Goal: Task Accomplishment & Management: Manage account settings

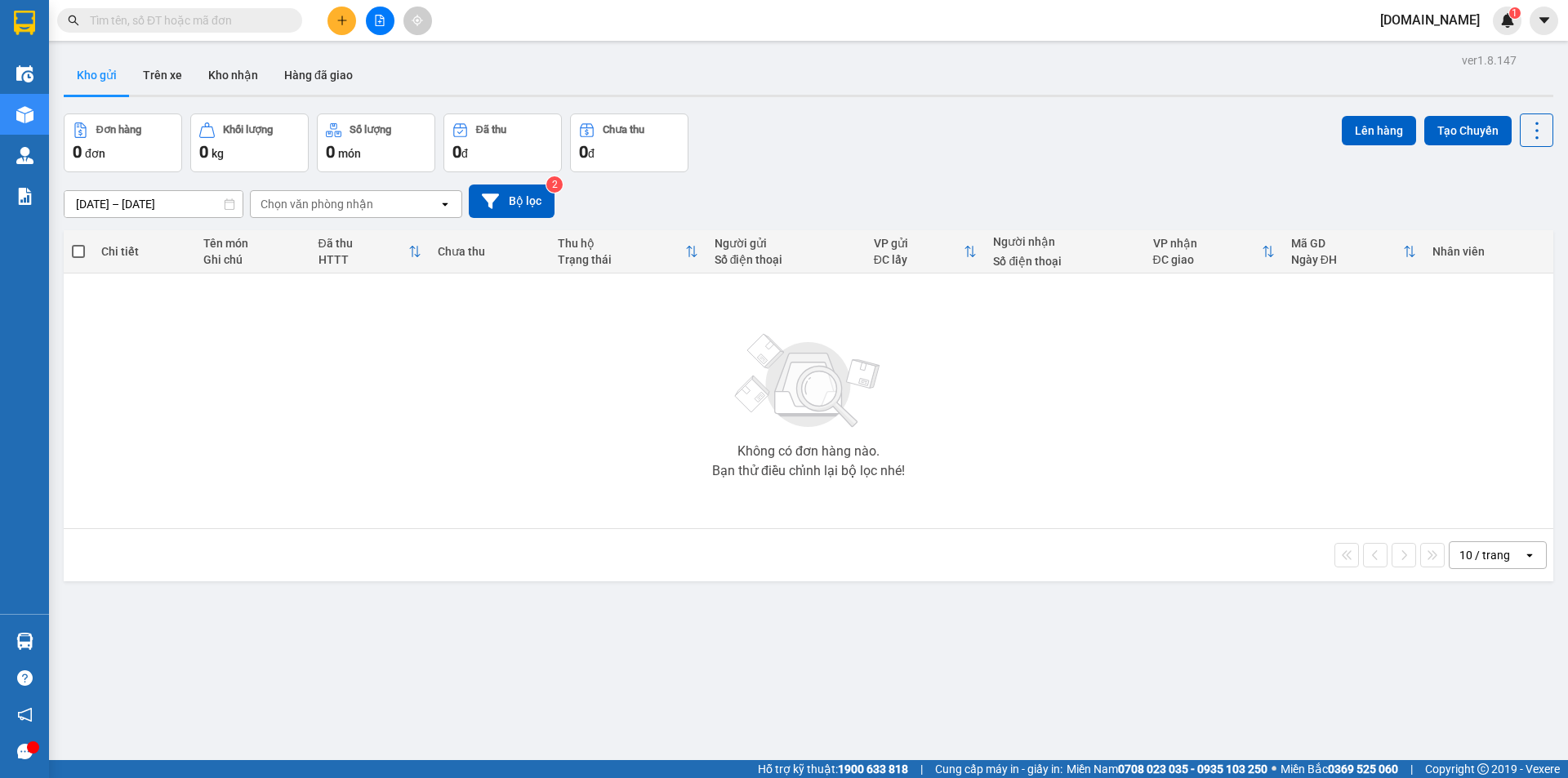
click at [1452, 19] on span "[DOMAIN_NAME]" at bounding box center [1430, 19] width 126 height 20
click at [1429, 47] on span "Đăng xuất" at bounding box center [1446, 50] width 74 height 18
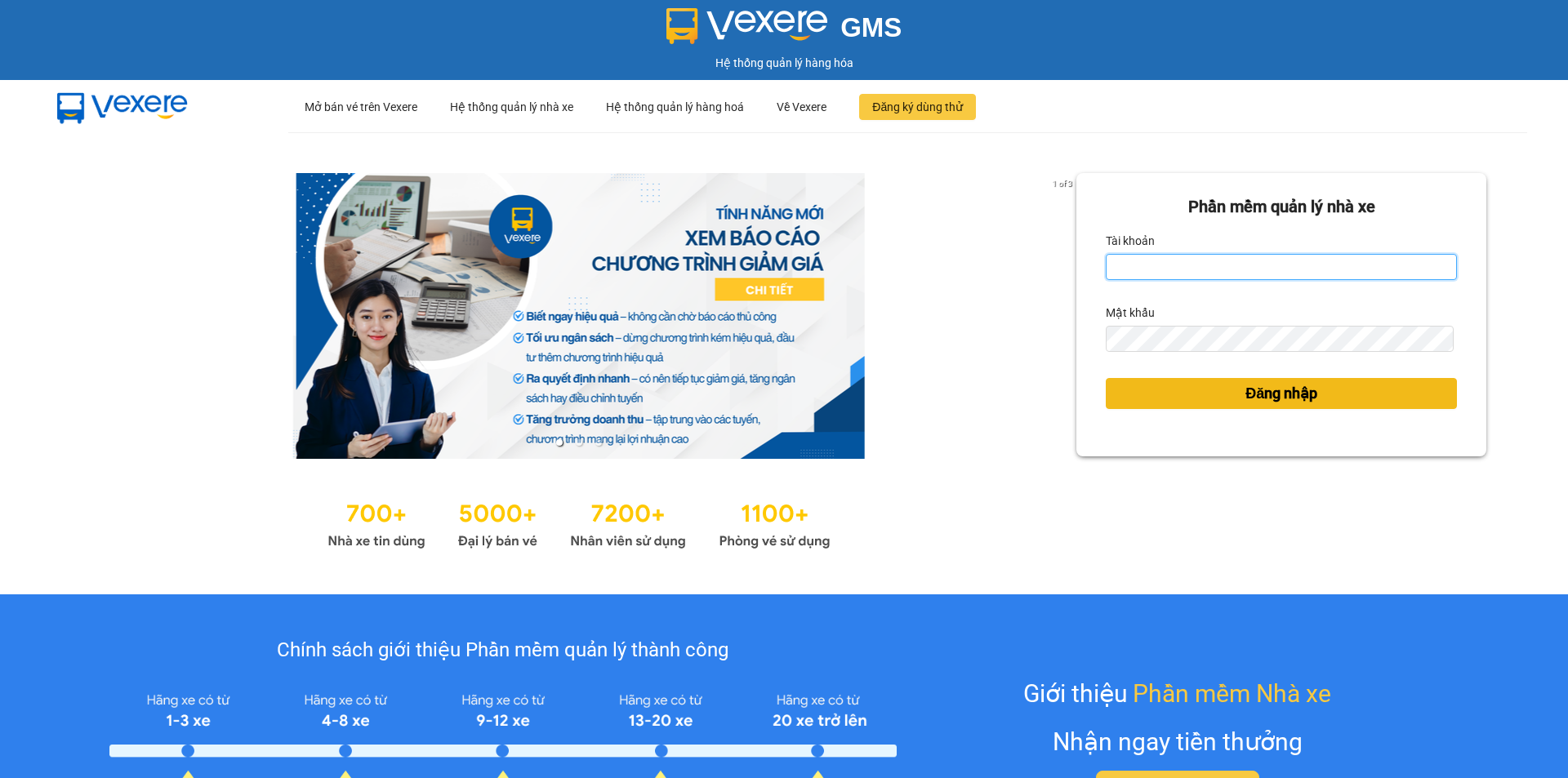
type input "[DOMAIN_NAME]"
click at [1277, 396] on span "Đăng nhập" at bounding box center [1281, 394] width 72 height 23
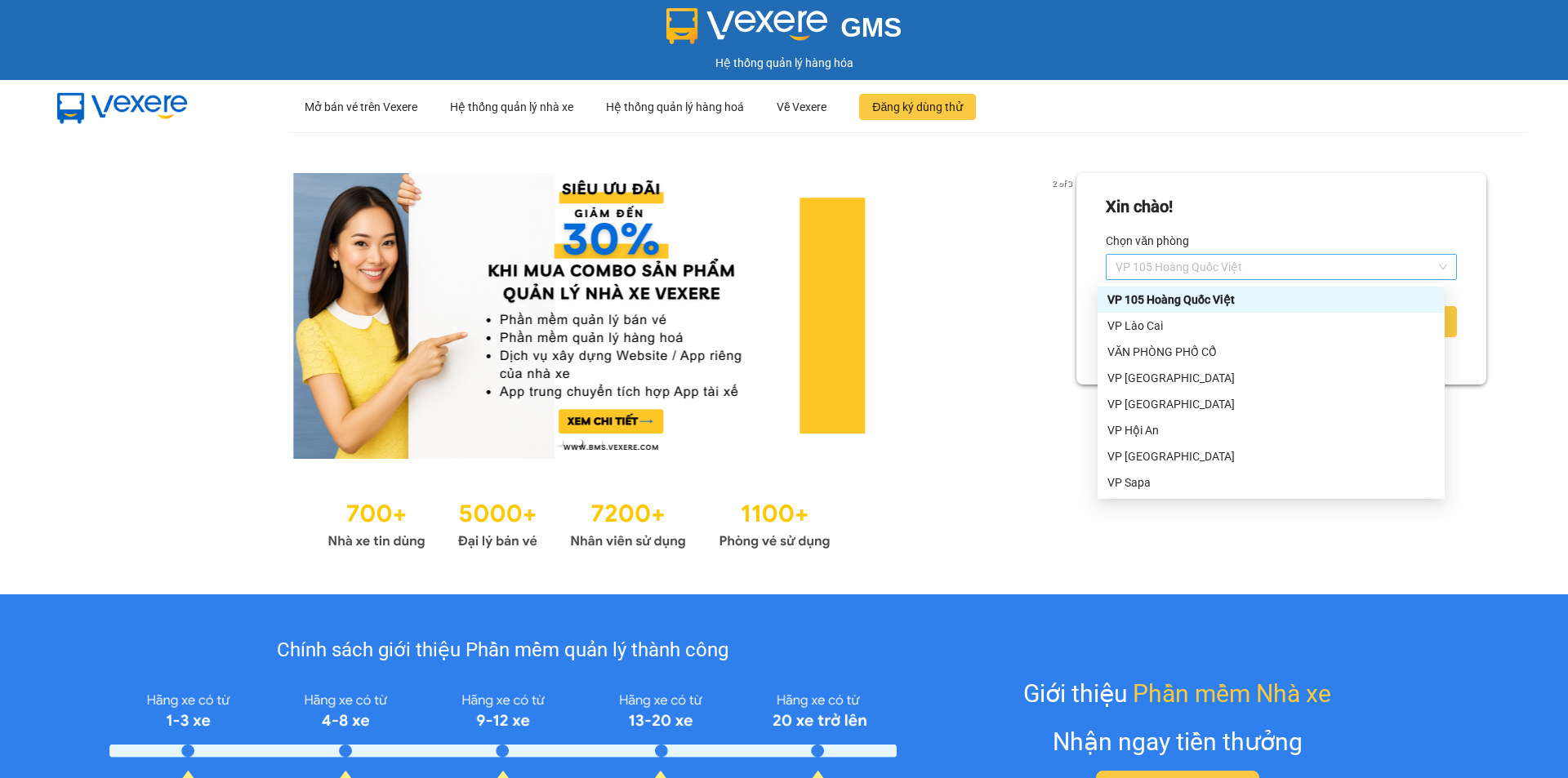
click at [1286, 257] on span "VP 105 Hoàng Quốc Việt" at bounding box center [1281, 267] width 332 height 25
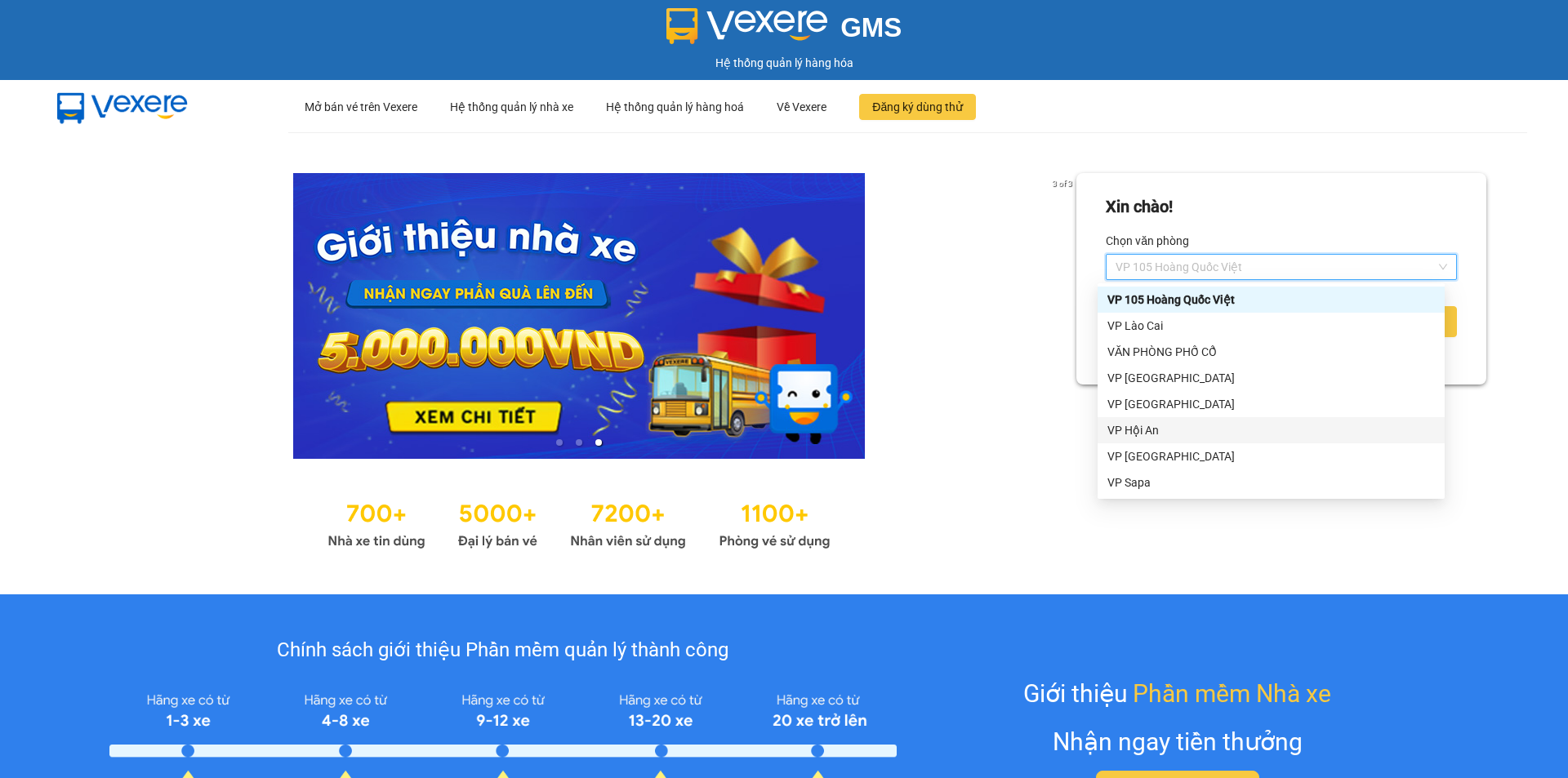
click at [1180, 426] on div "VP Hội An" at bounding box center [1271, 430] width 328 height 18
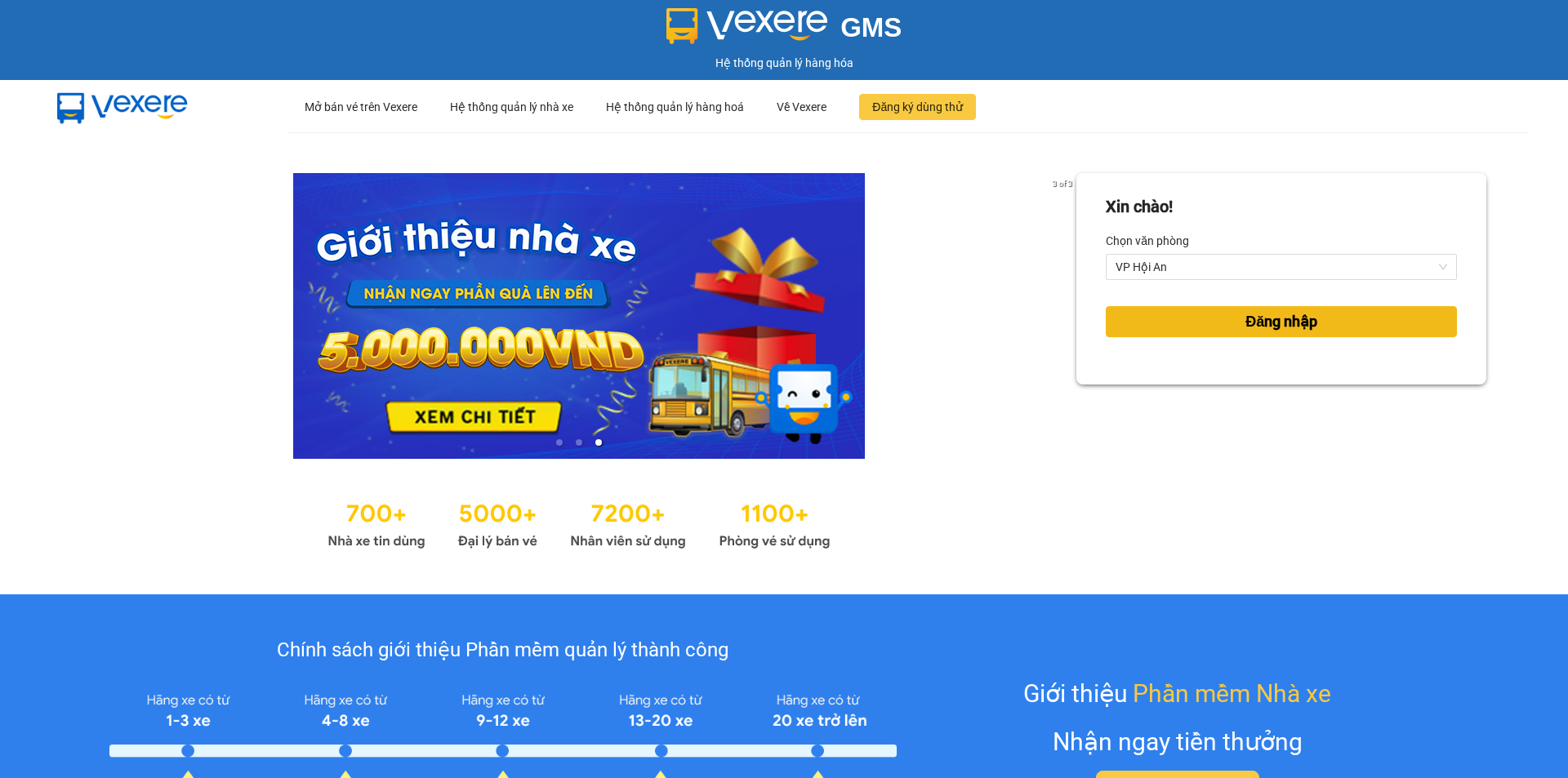
click at [1282, 325] on span "Đăng nhập" at bounding box center [1281, 322] width 72 height 23
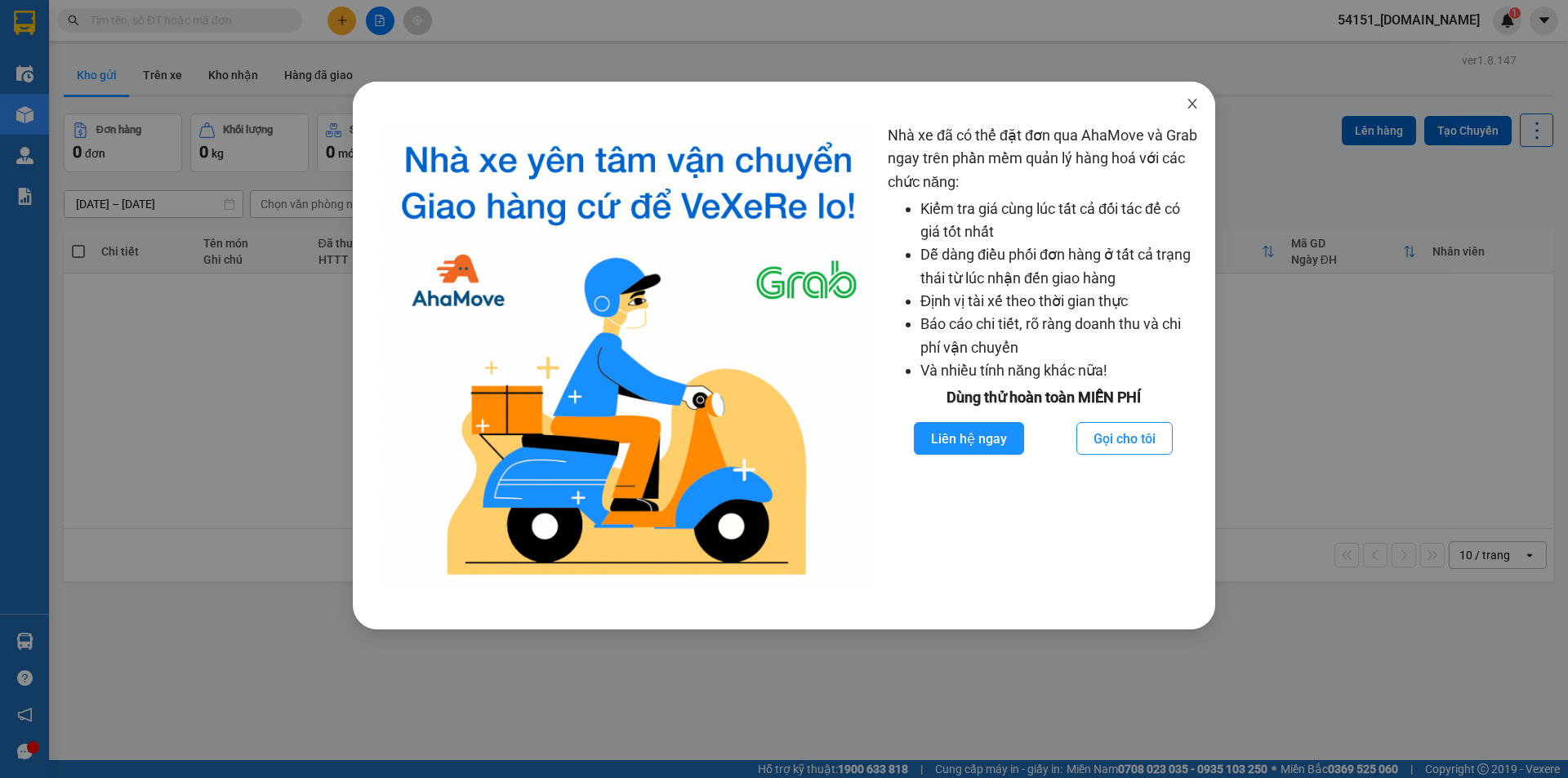
drag, startPoint x: 1196, startPoint y: 103, endPoint x: 1189, endPoint y: 110, distance: 9.9
click at [1195, 103] on icon "close" at bounding box center [1193, 104] width 13 height 13
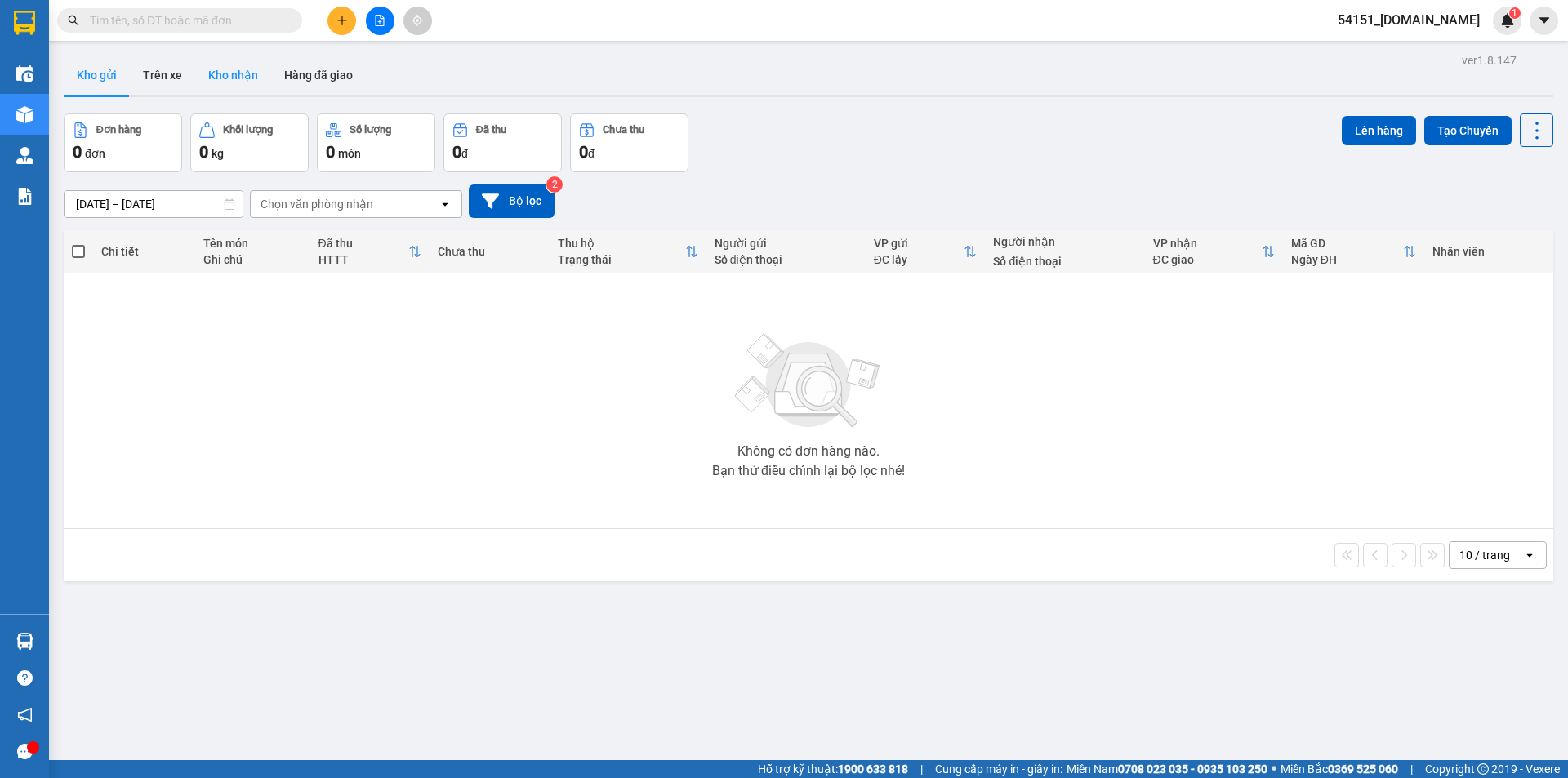
click at [248, 78] on button "Kho nhận" at bounding box center [233, 75] width 76 height 39
click at [164, 77] on button "Trên xe" at bounding box center [163, 75] width 66 height 39
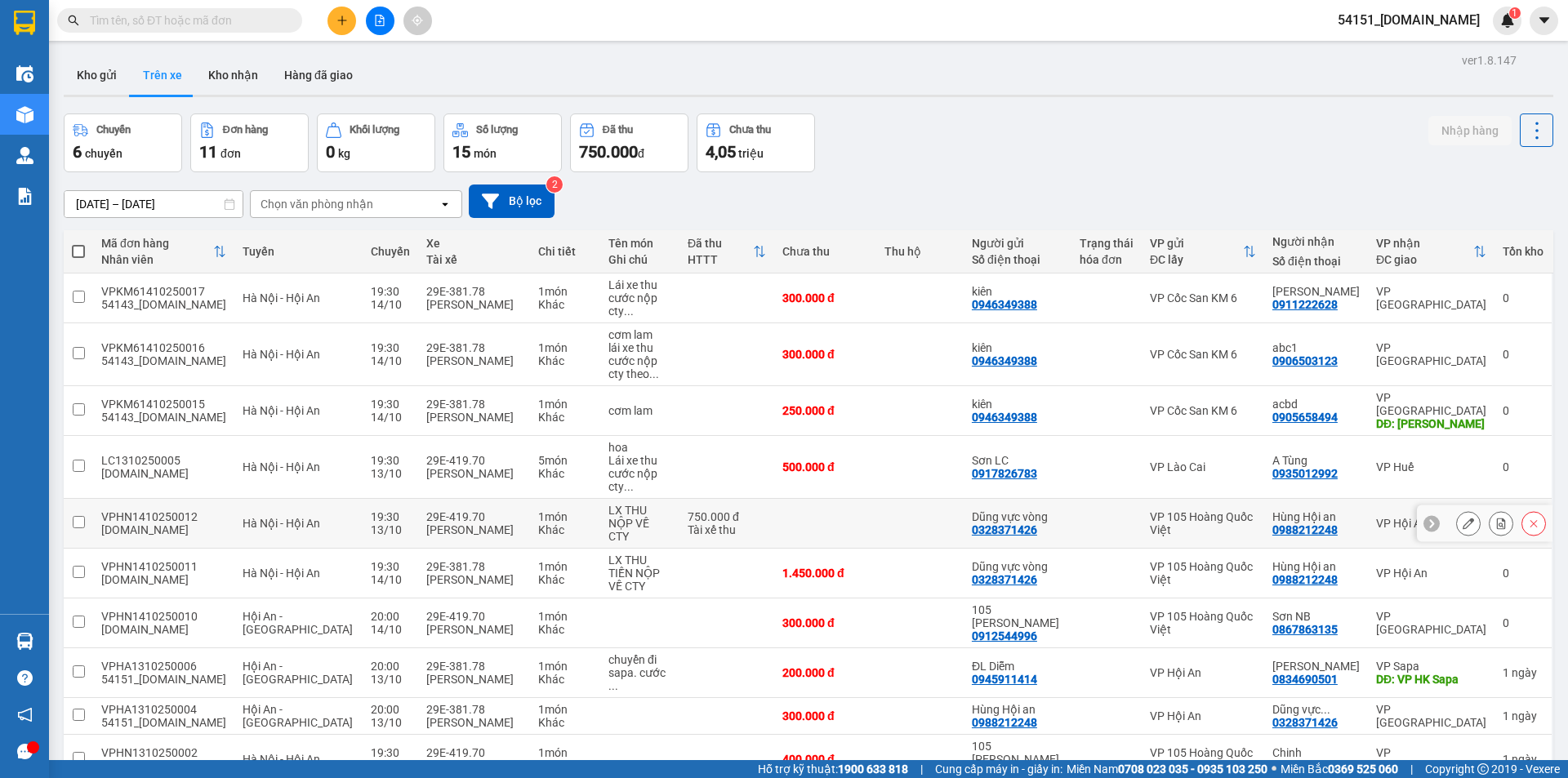
click at [776, 499] on td at bounding box center [825, 524] width 102 height 50
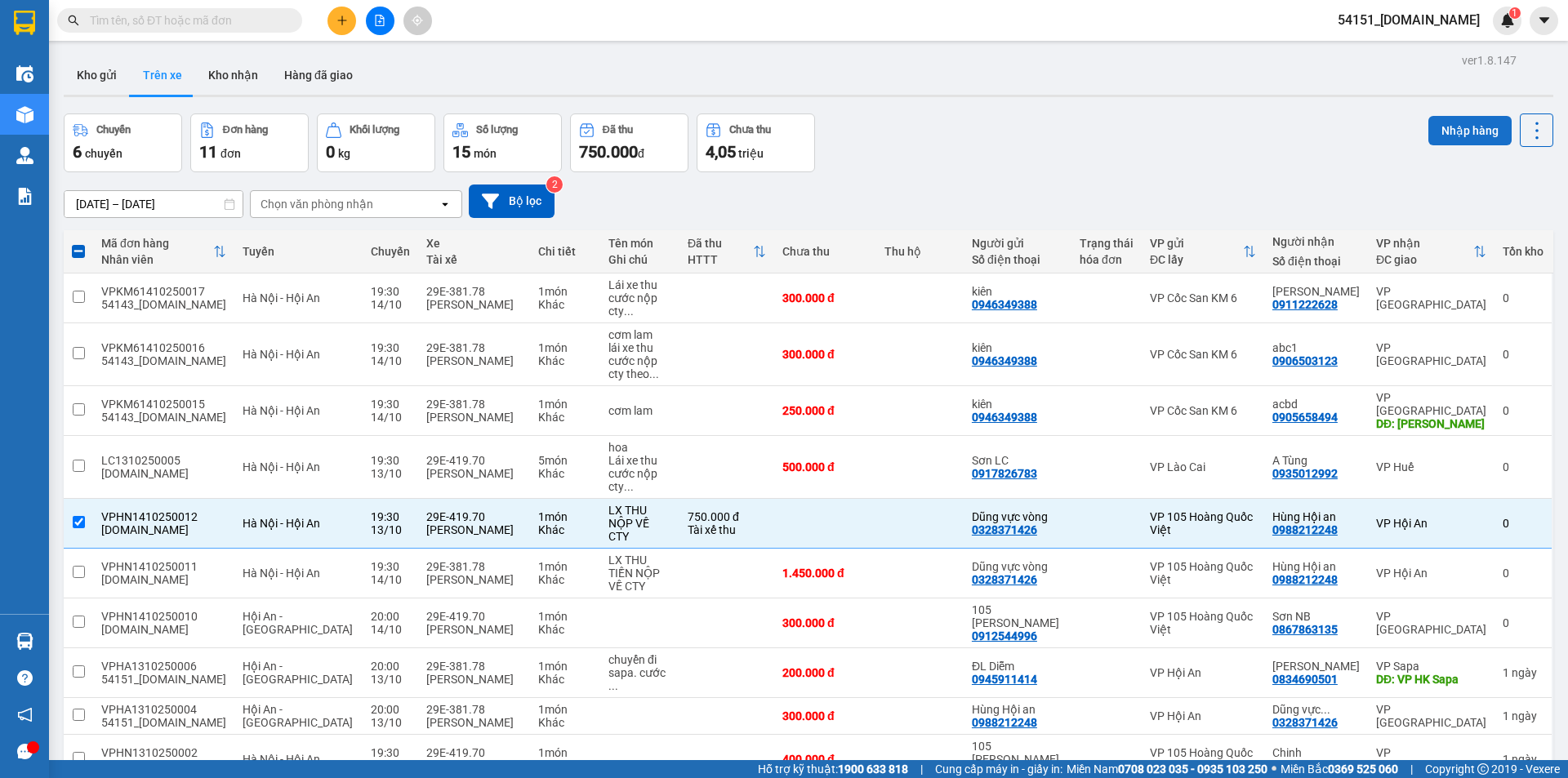
click at [1446, 128] on button "Nhập hàng" at bounding box center [1471, 130] width 83 height 29
checkbox input "false"
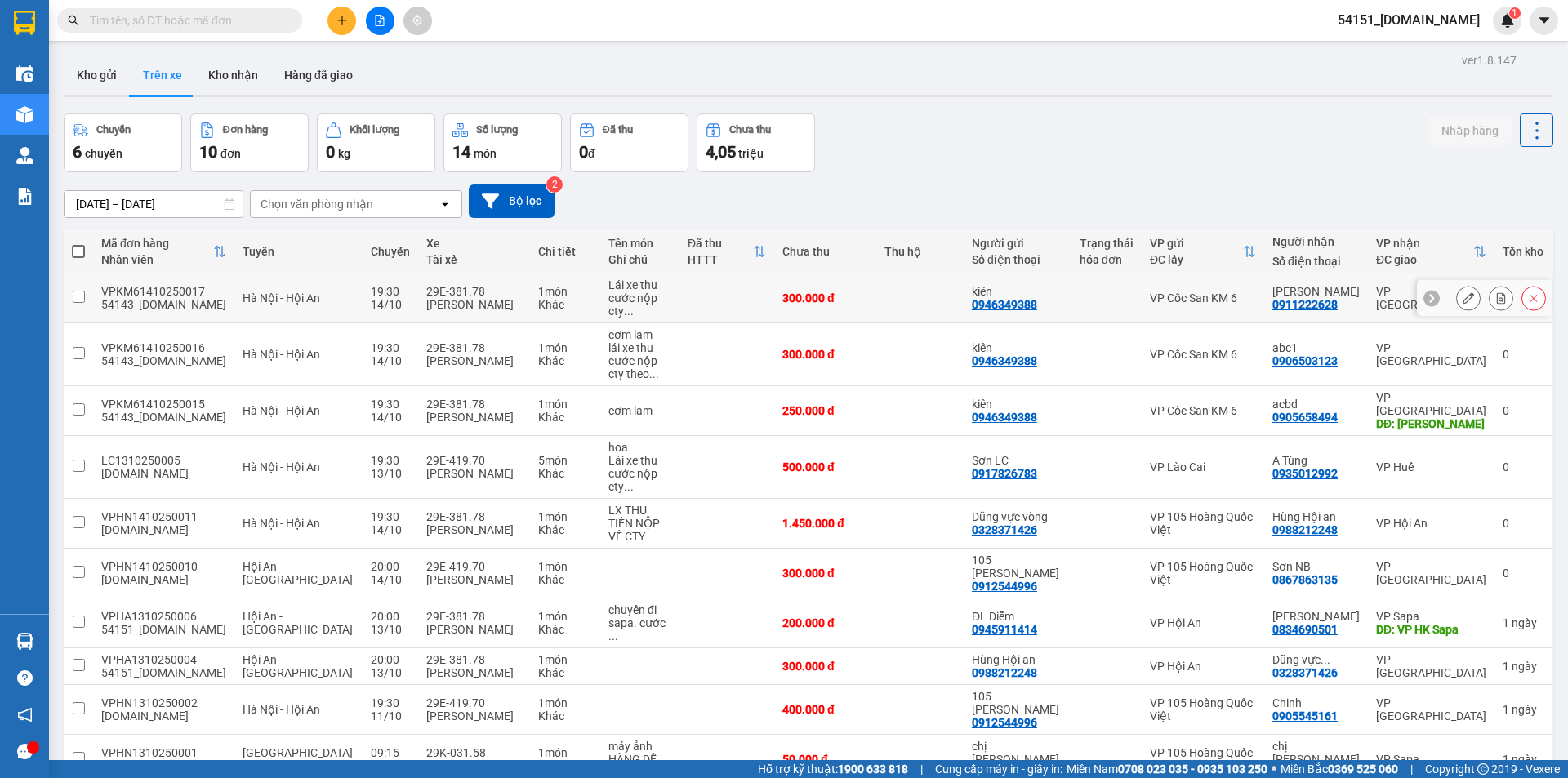
click at [684, 299] on td at bounding box center [727, 298] width 95 height 50
checkbox input "true"
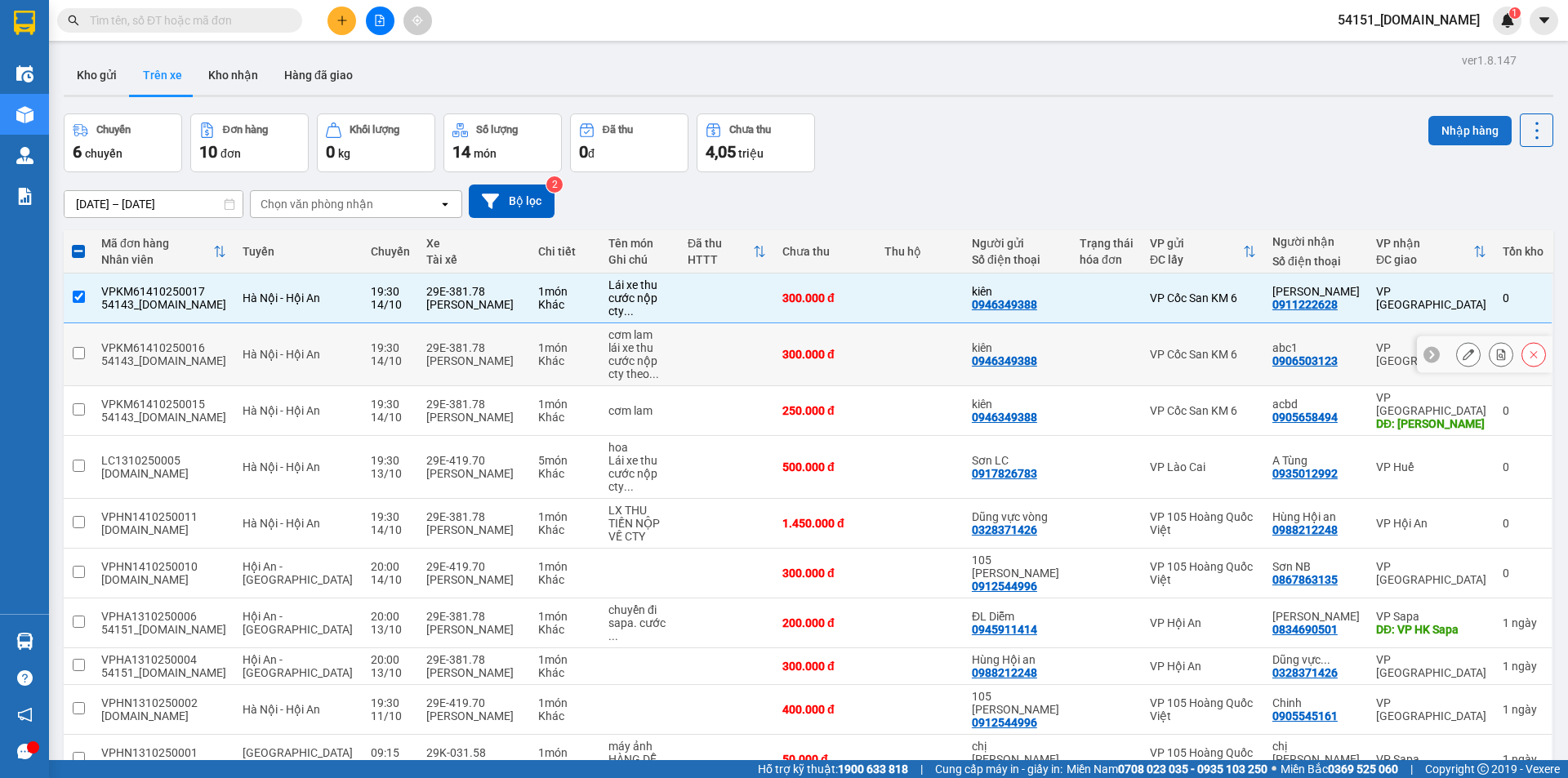
click at [691, 327] on td at bounding box center [727, 354] width 95 height 63
checkbox input "true"
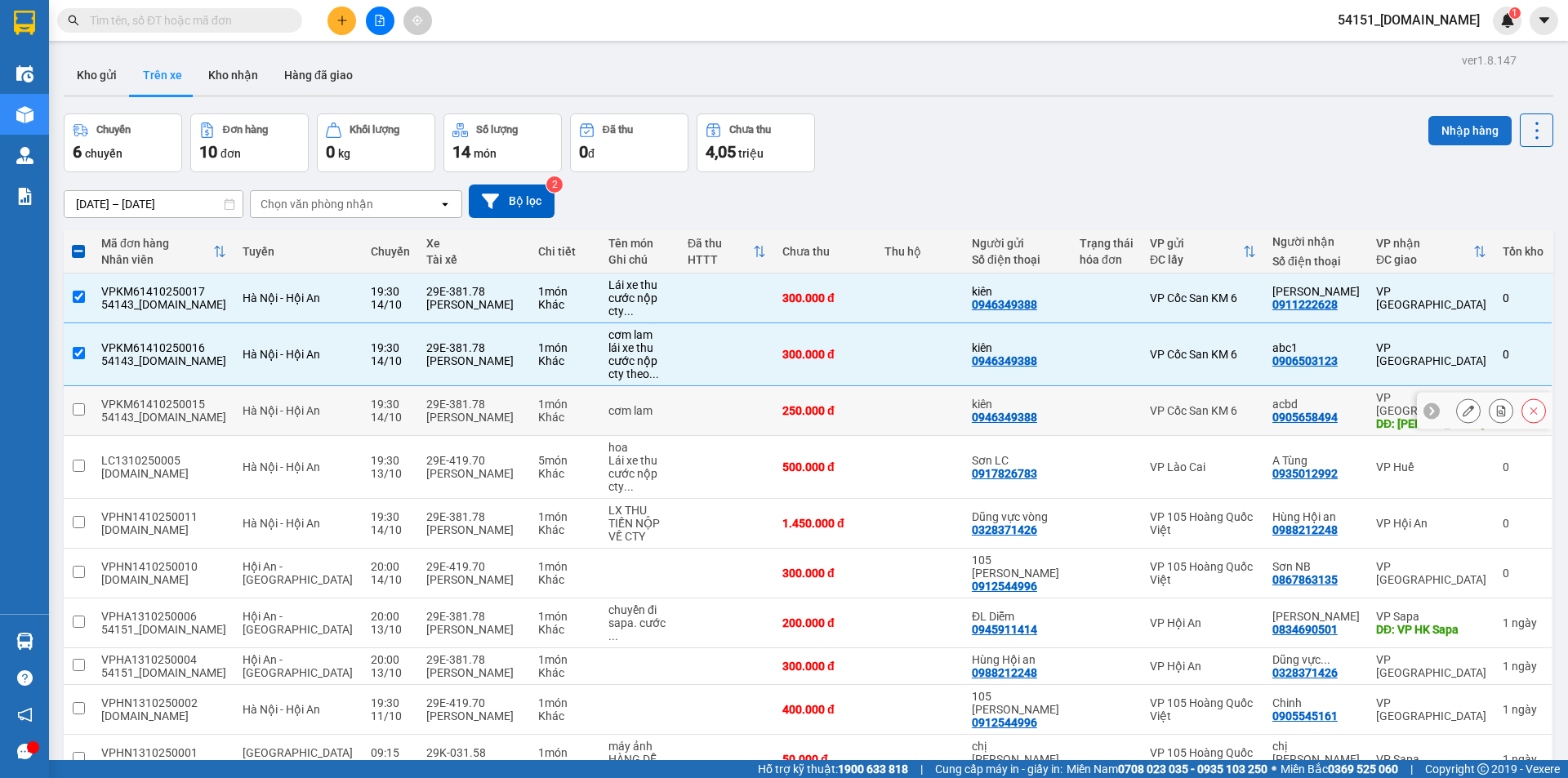
click at [693, 386] on td at bounding box center [727, 411] width 95 height 50
checkbox input "true"
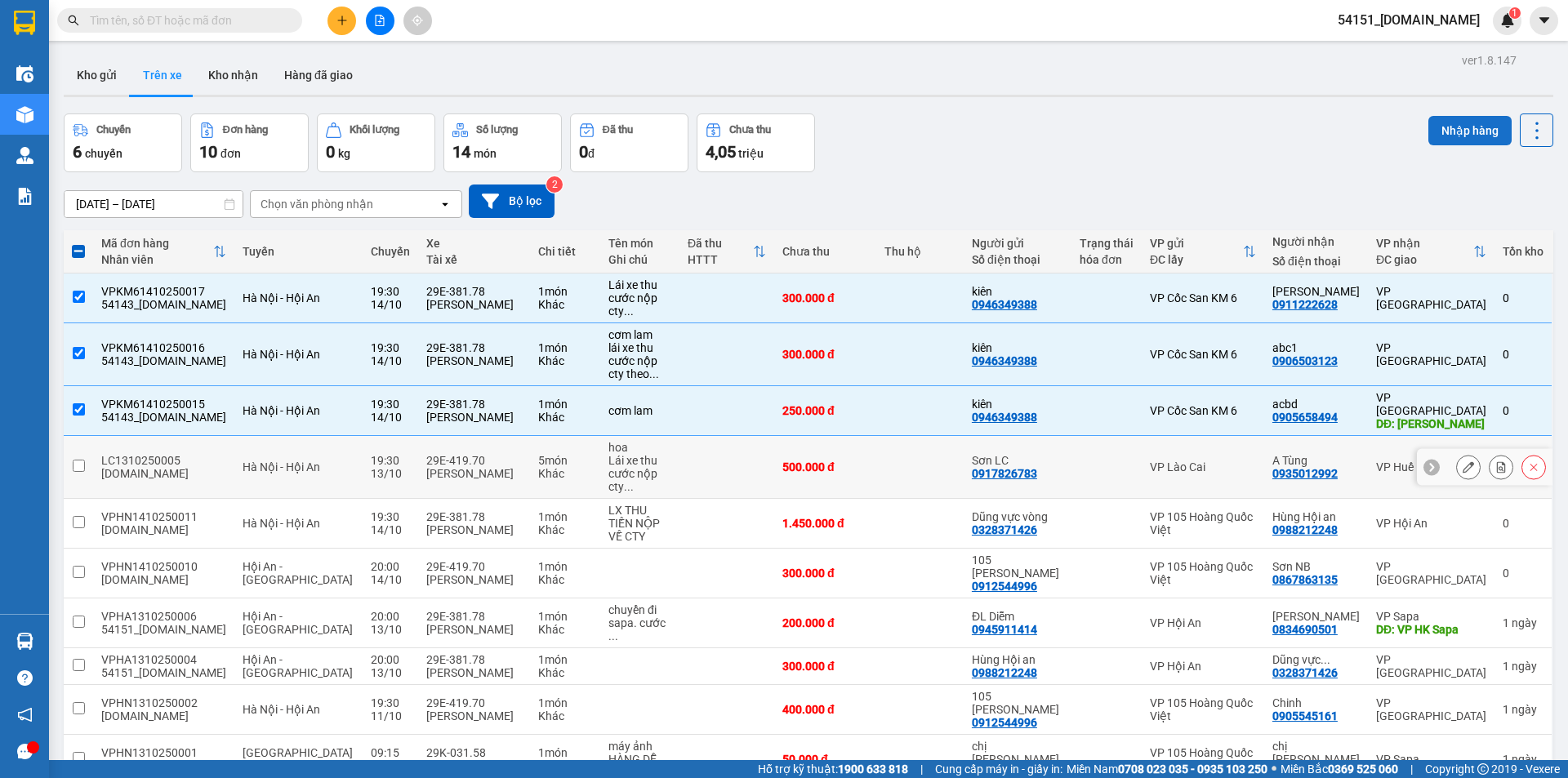
click at [691, 436] on td at bounding box center [727, 467] width 95 height 63
checkbox input "true"
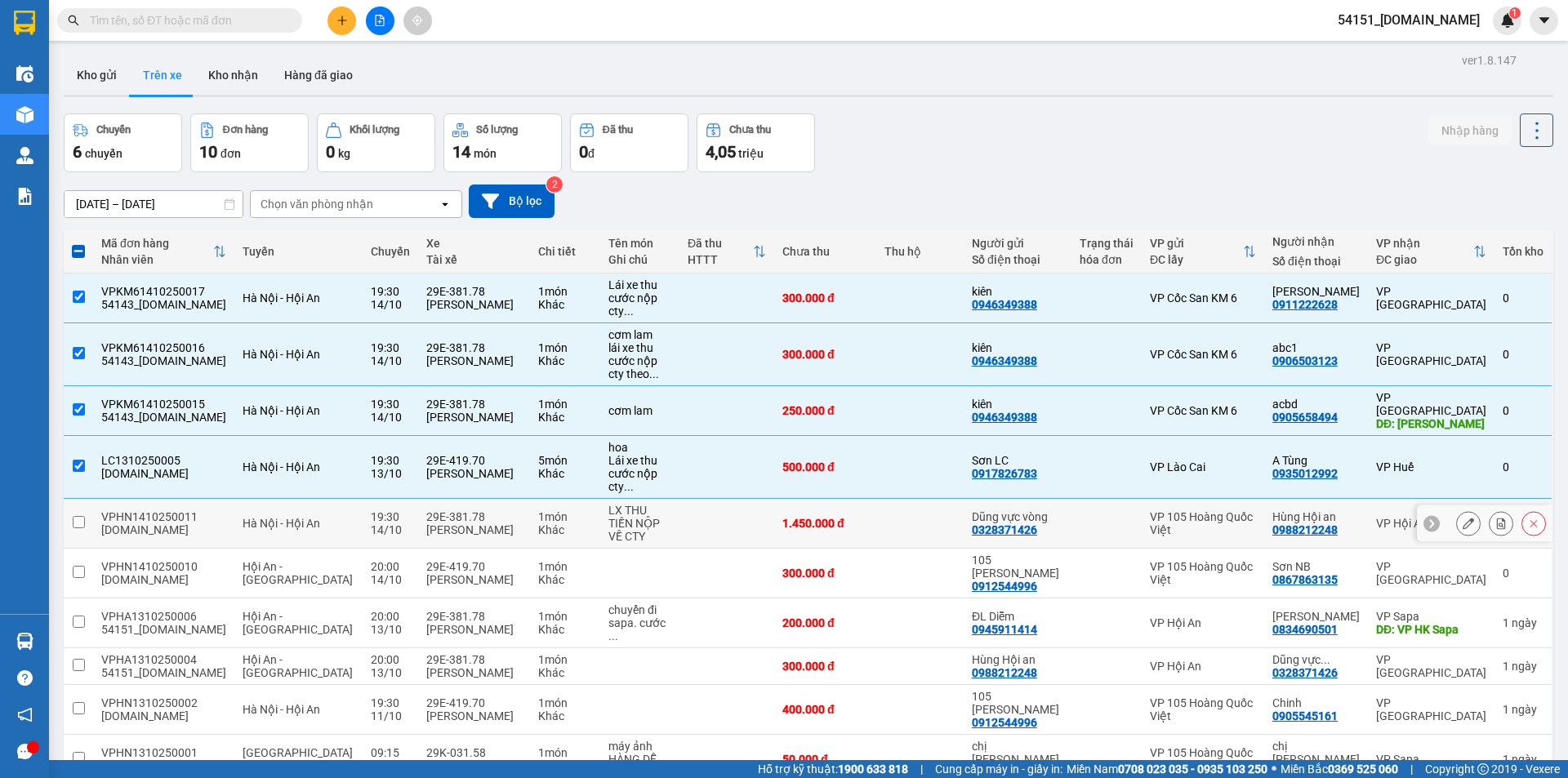
click at [689, 499] on td at bounding box center [727, 524] width 95 height 50
checkbox input "true"
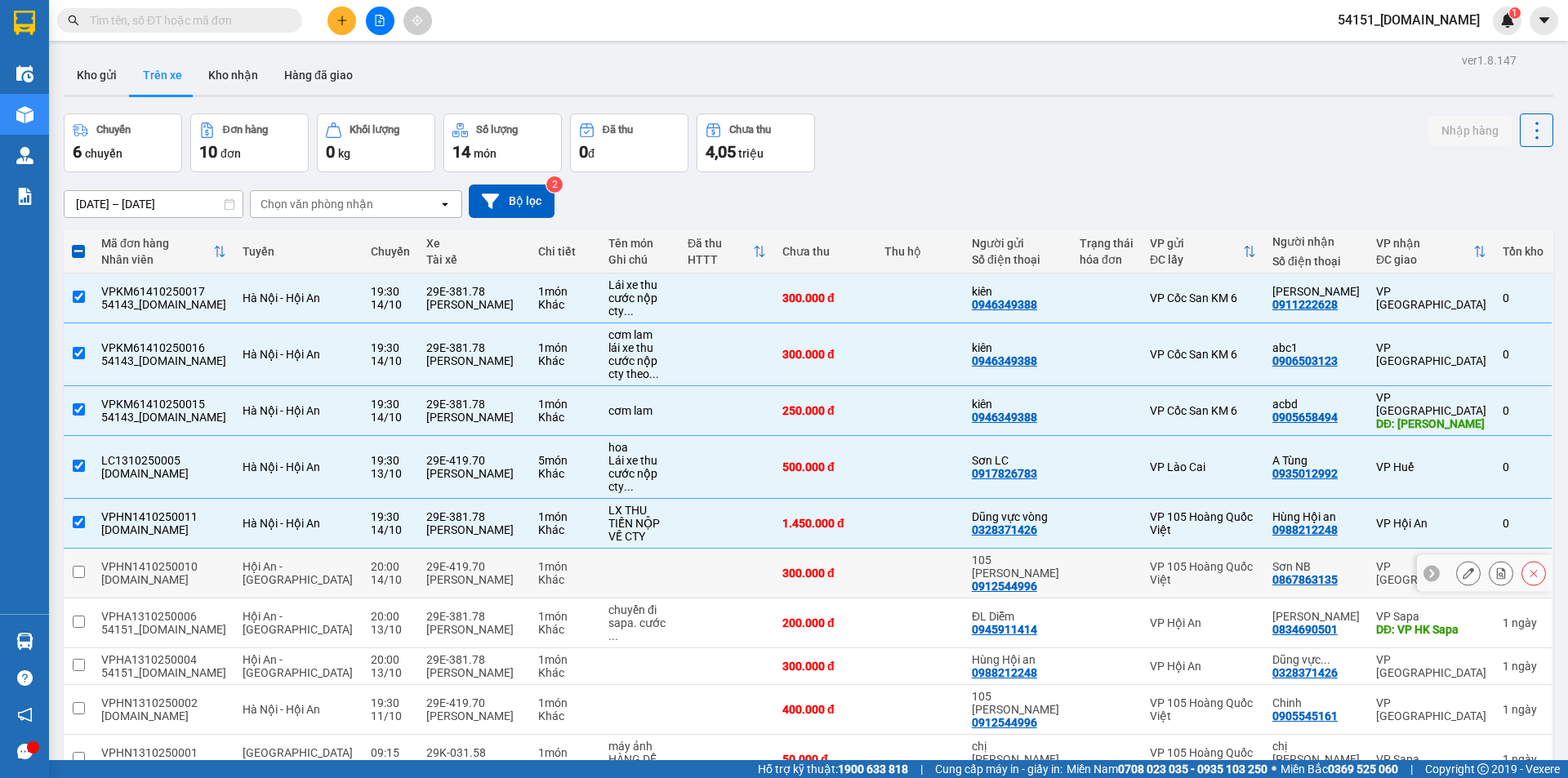
click at [680, 549] on td at bounding box center [727, 574] width 95 height 50
checkbox input "true"
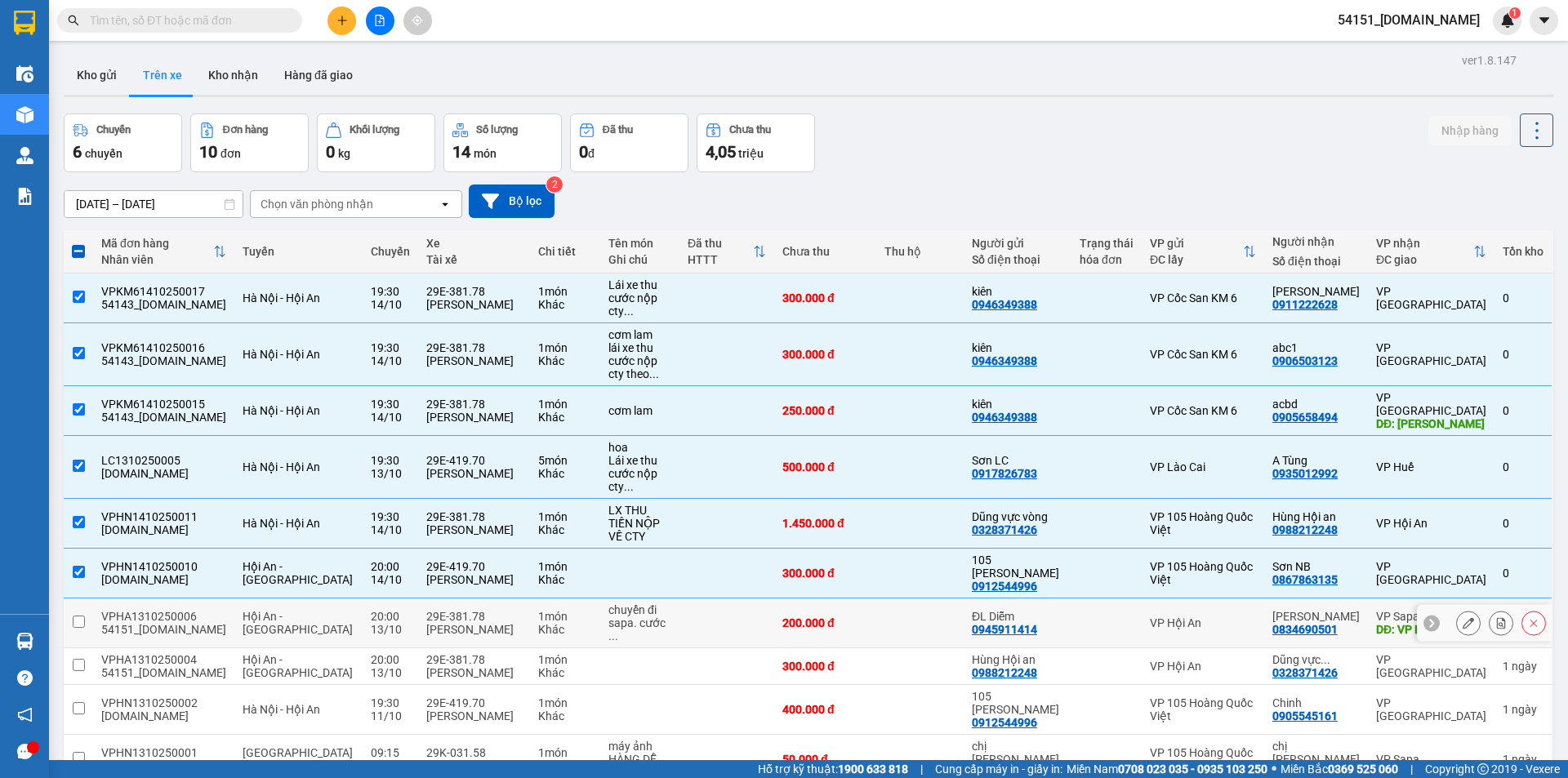
click at [646, 604] on div "chuyển đi sapa. cước ..." at bounding box center [639, 623] width 63 height 39
checkbox input "true"
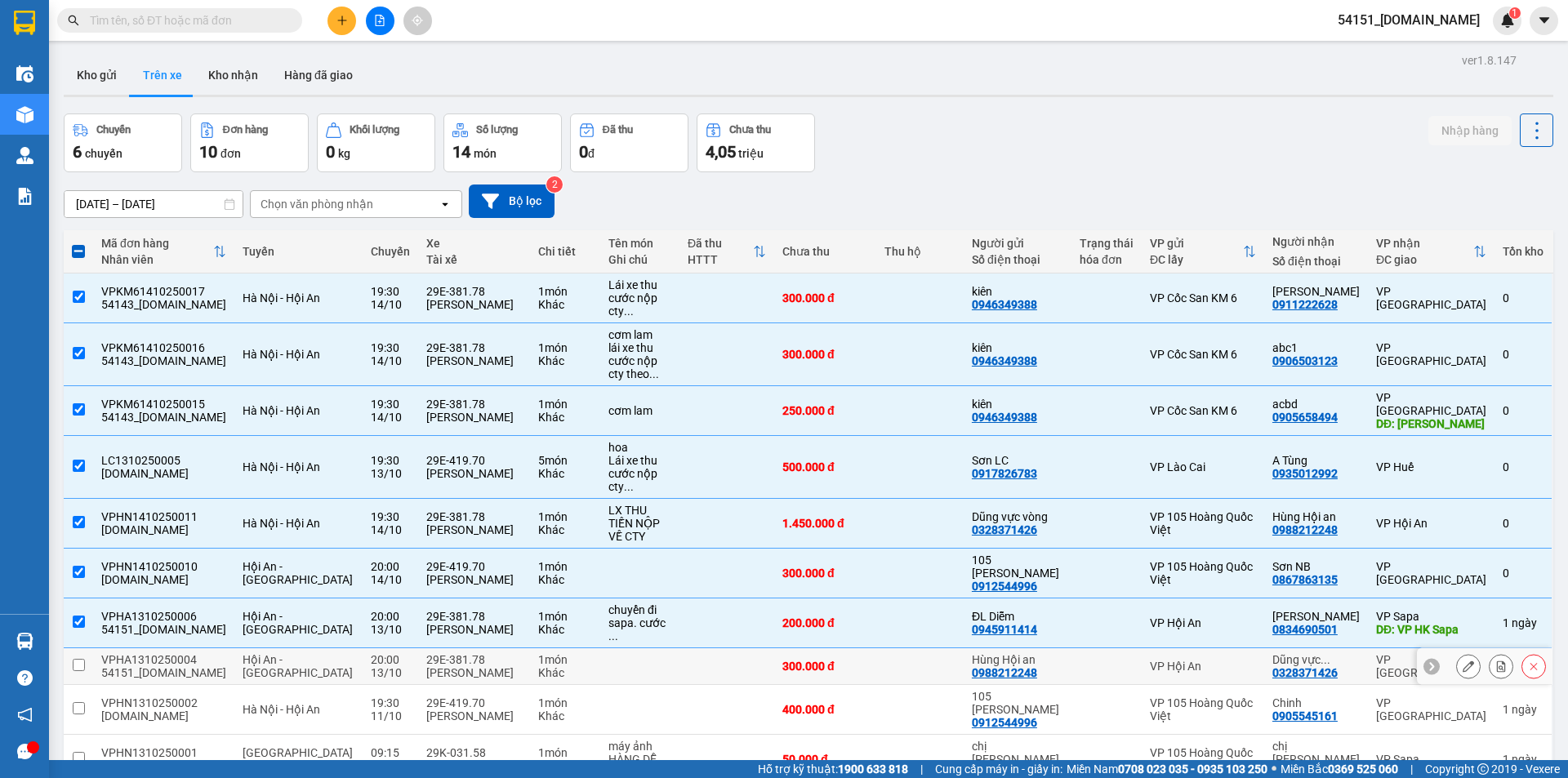
click at [638, 649] on td at bounding box center [639, 667] width 79 height 37
checkbox input "true"
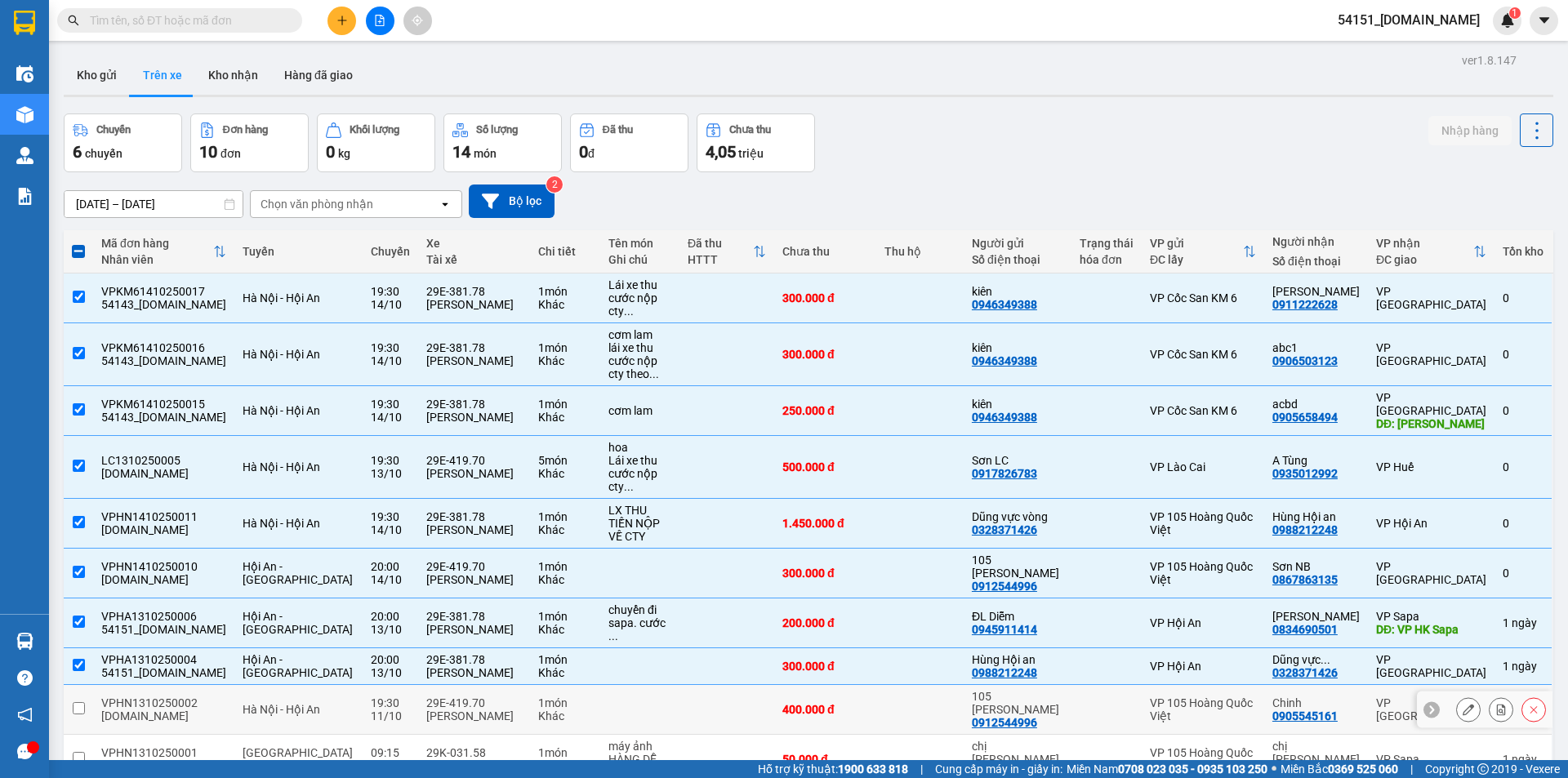
click at [645, 685] on td at bounding box center [639, 710] width 79 height 50
checkbox input "true"
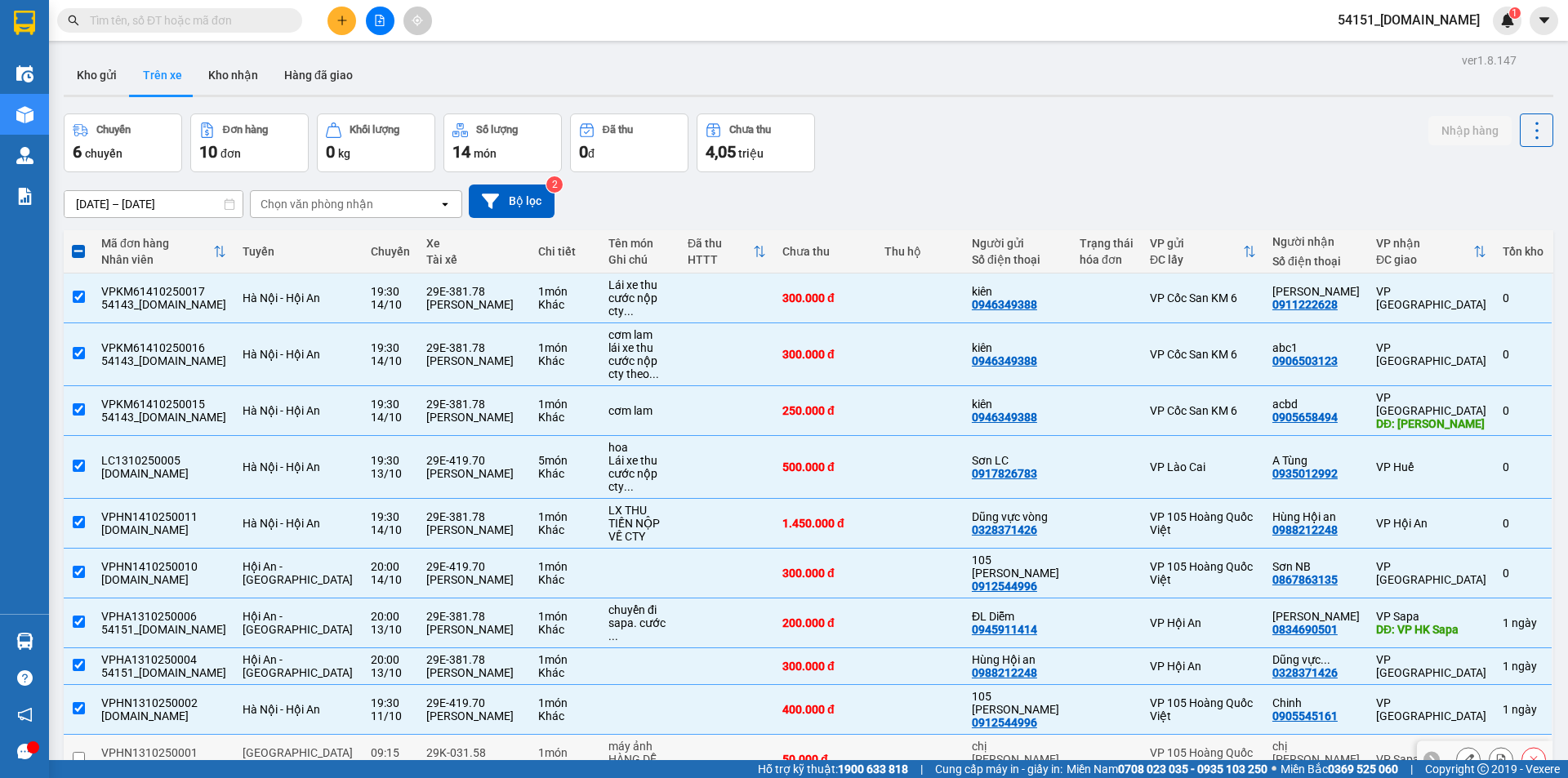
click at [654, 735] on td "máy ảnh HÀNG DỄ VỠ" at bounding box center [639, 759] width 79 height 50
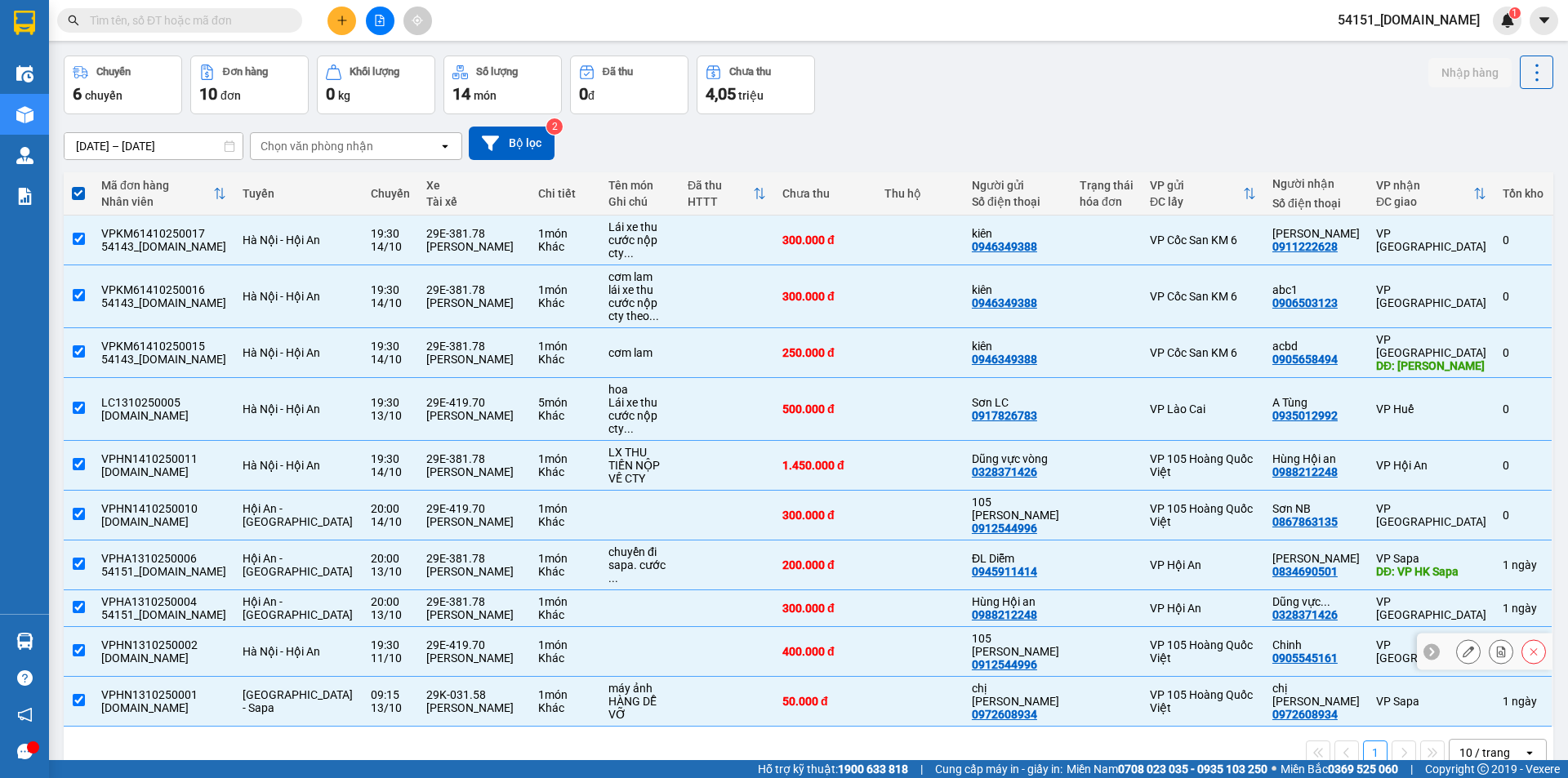
scroll to position [75, 0]
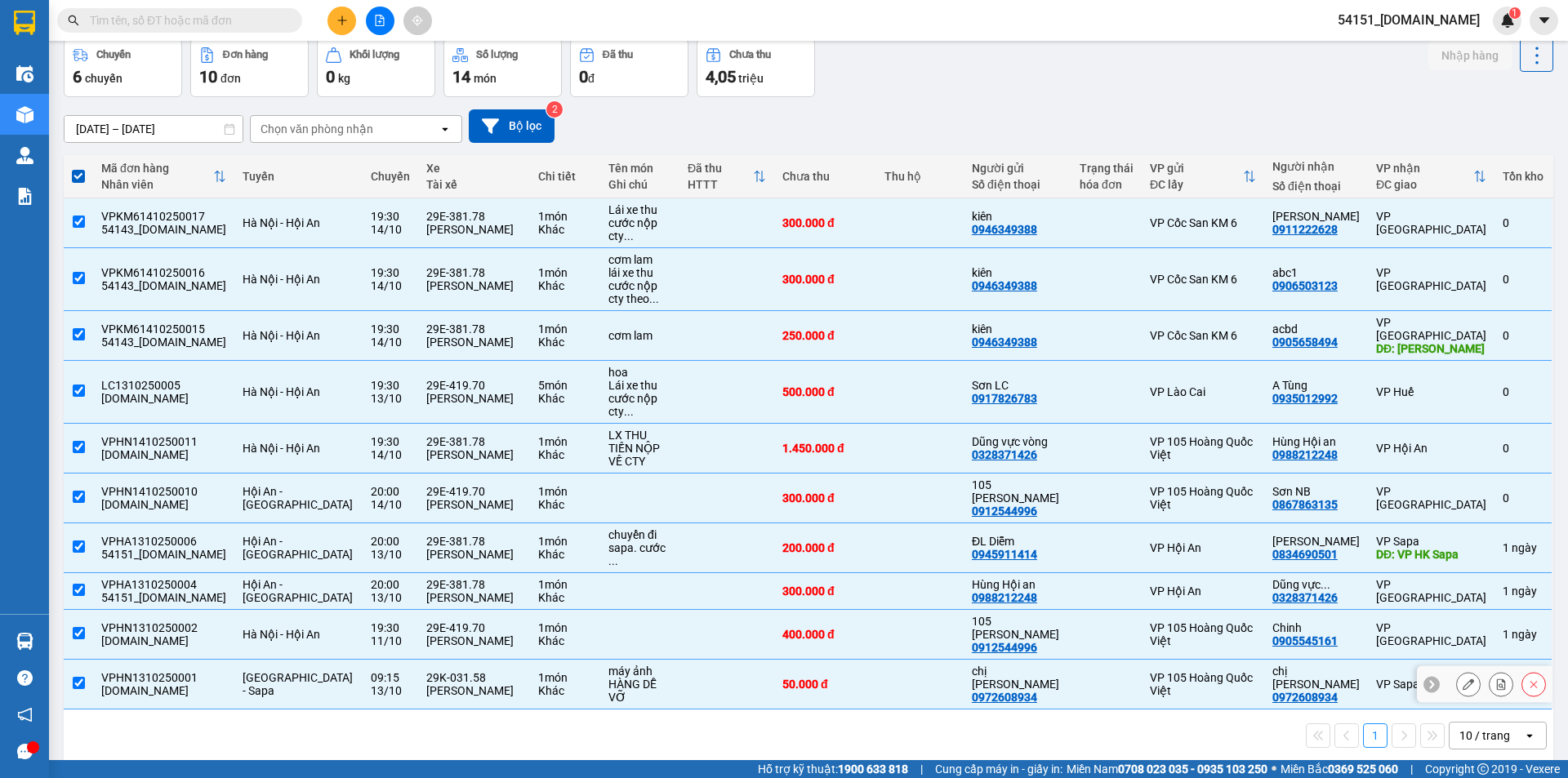
click at [680, 659] on td at bounding box center [727, 684] width 95 height 50
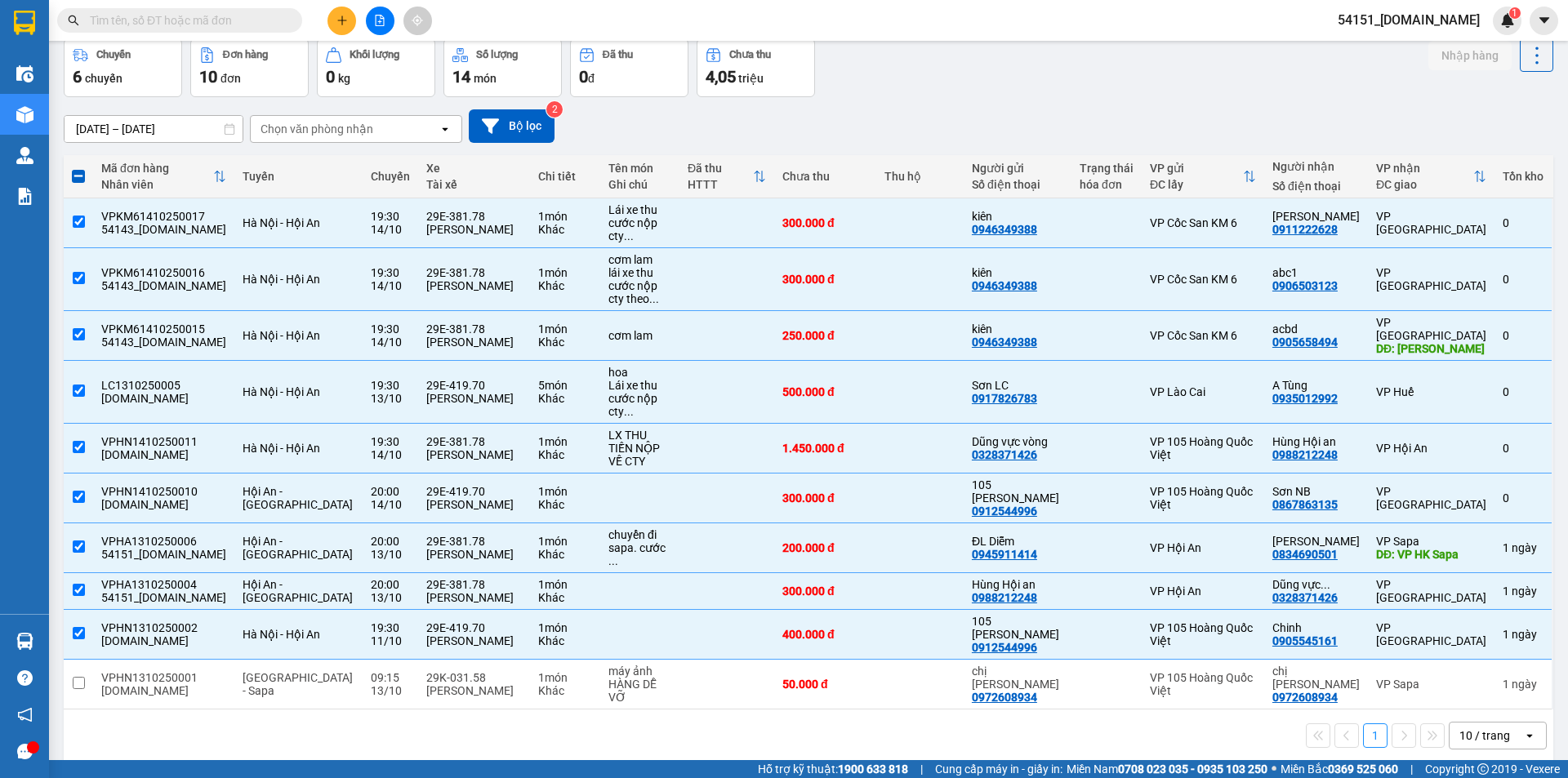
scroll to position [0, 0]
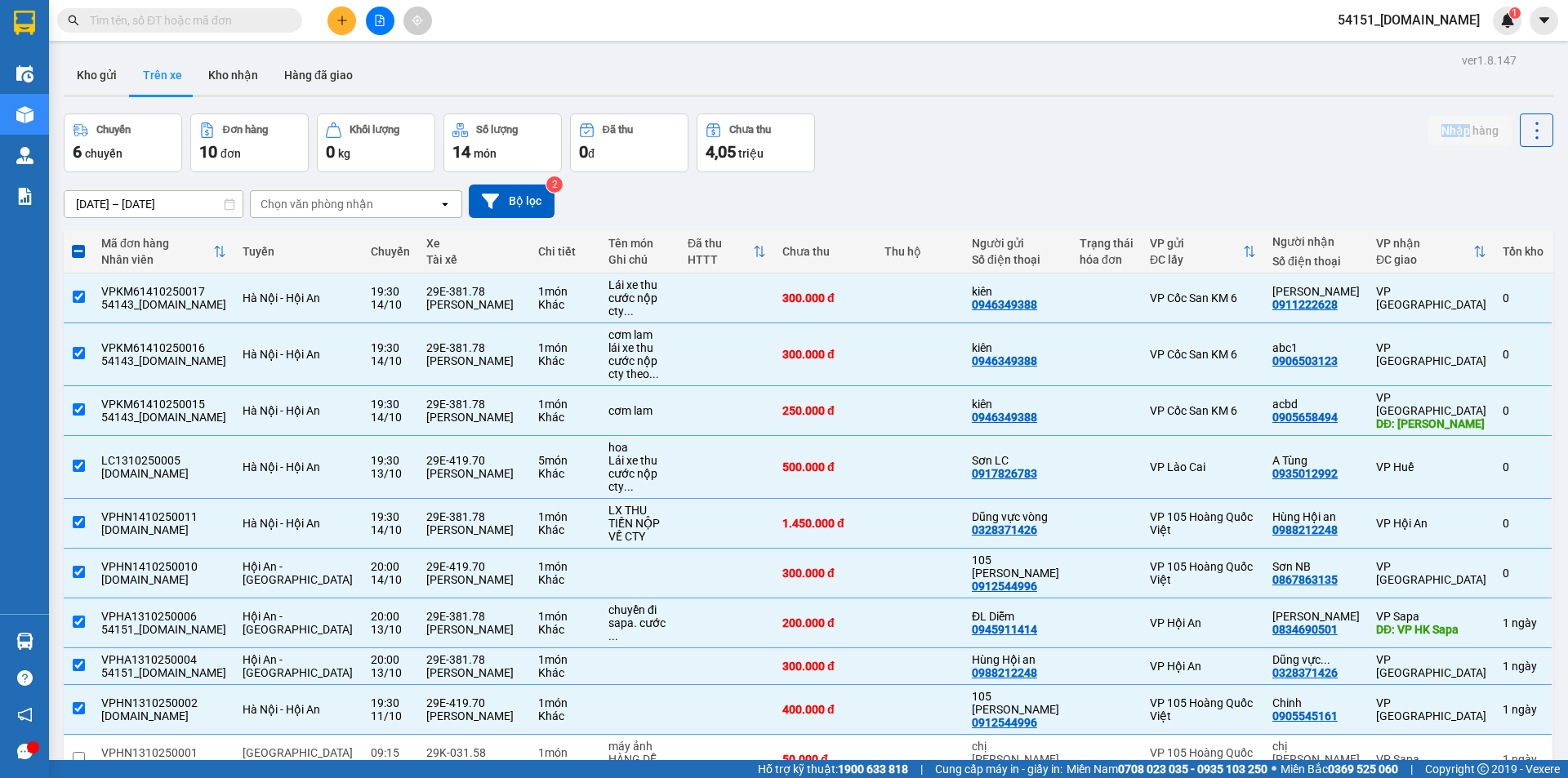
click at [1430, 116] on div "Nhập hàng" at bounding box center [1491, 130] width 125 height 34
click at [1366, 193] on div "[DATE] – [DATE] Press the down arrow key to interact with the calendar and sele…" at bounding box center [808, 201] width 1490 height 34
click at [75, 256] on span at bounding box center [78, 251] width 13 height 13
click at [79, 243] on input "checkbox" at bounding box center [79, 243] width 0 height 0
checkbox input "true"
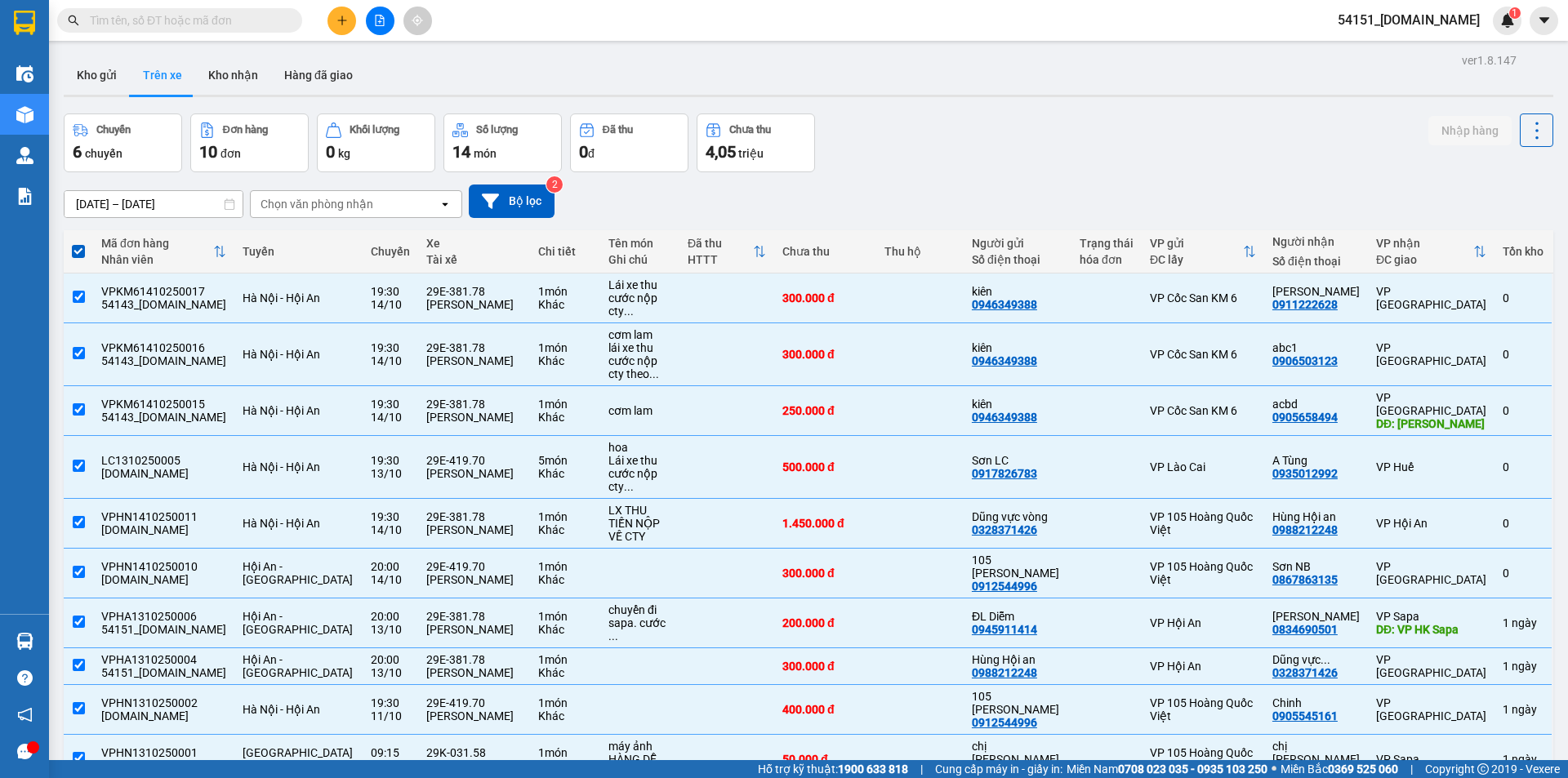
click at [78, 258] on label at bounding box center [78, 251] width 13 height 16
click at [79, 243] on input "checkbox" at bounding box center [79, 243] width 0 height 0
checkbox input "false"
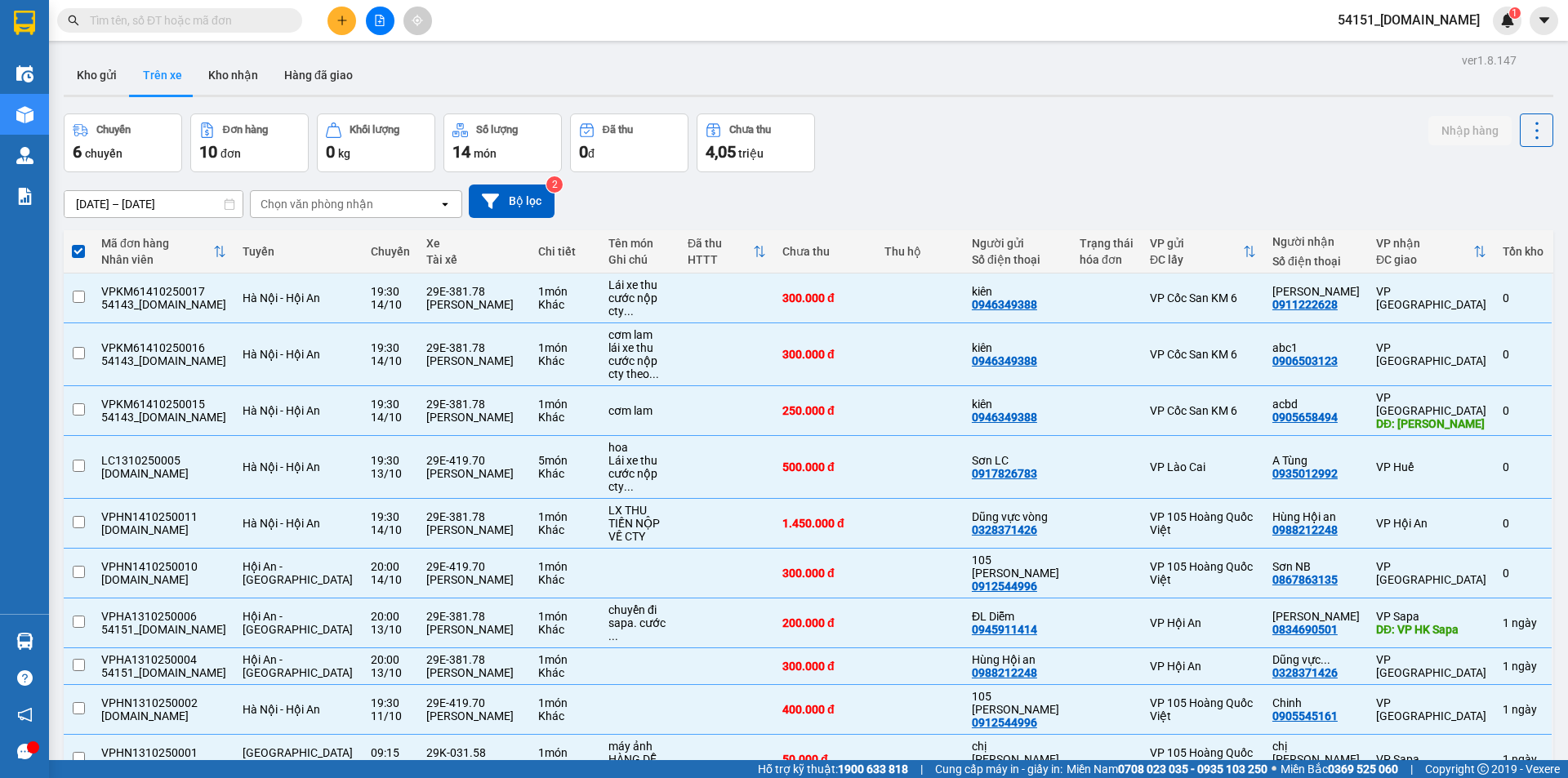
checkbox input "false"
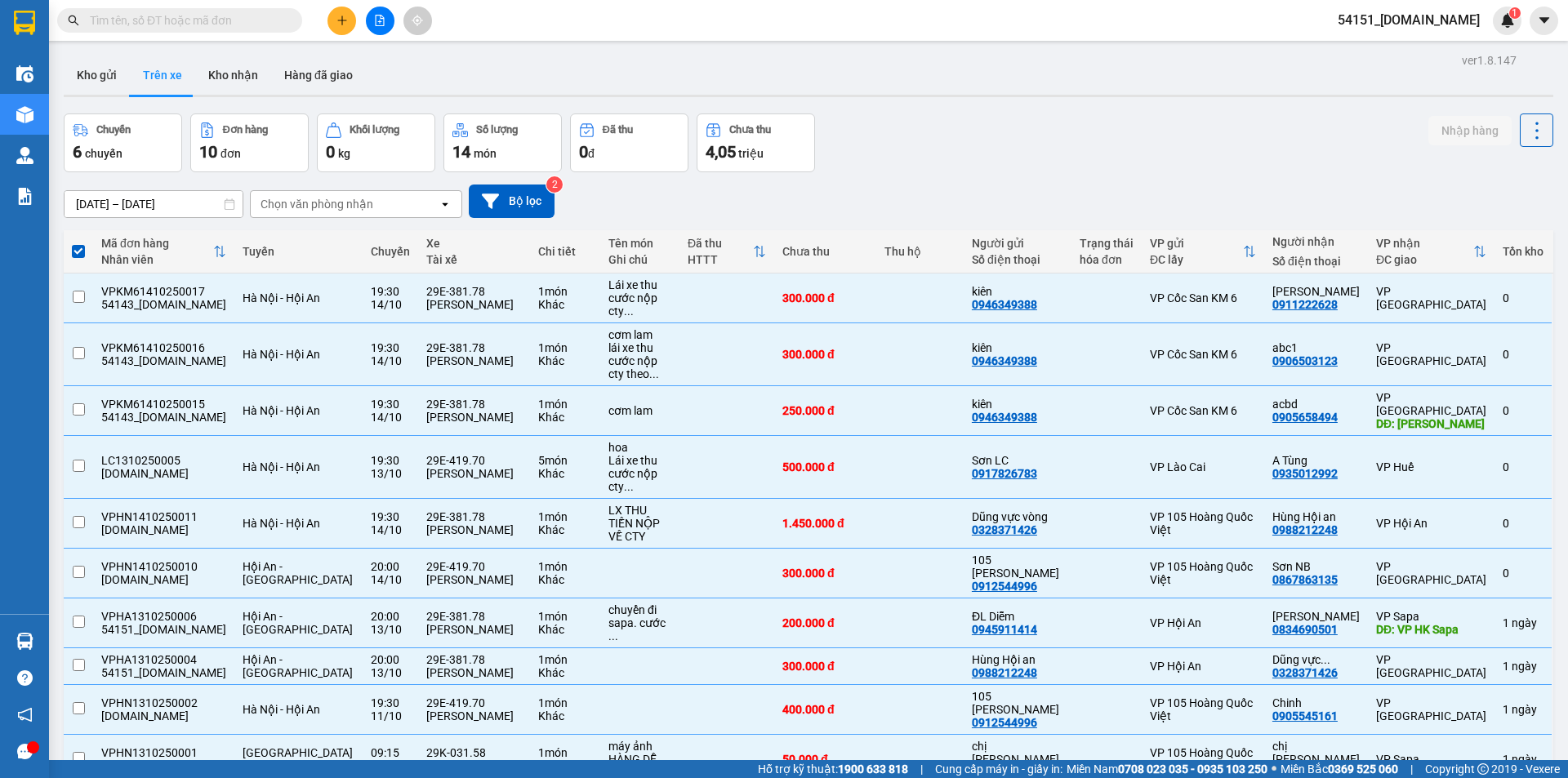
checkbox input "false"
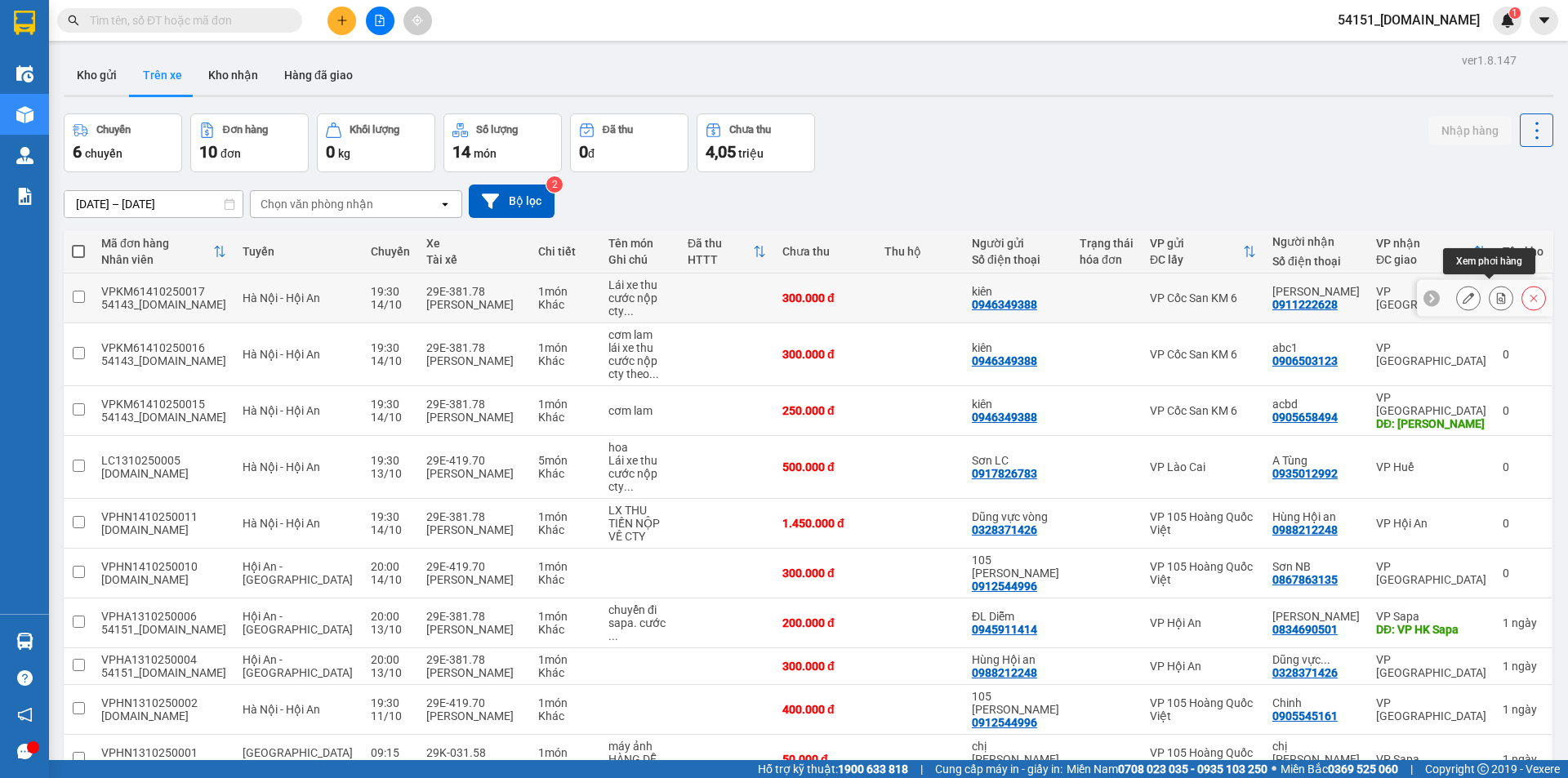
click at [1495, 292] on icon at bounding box center [1501, 297] width 12 height 12
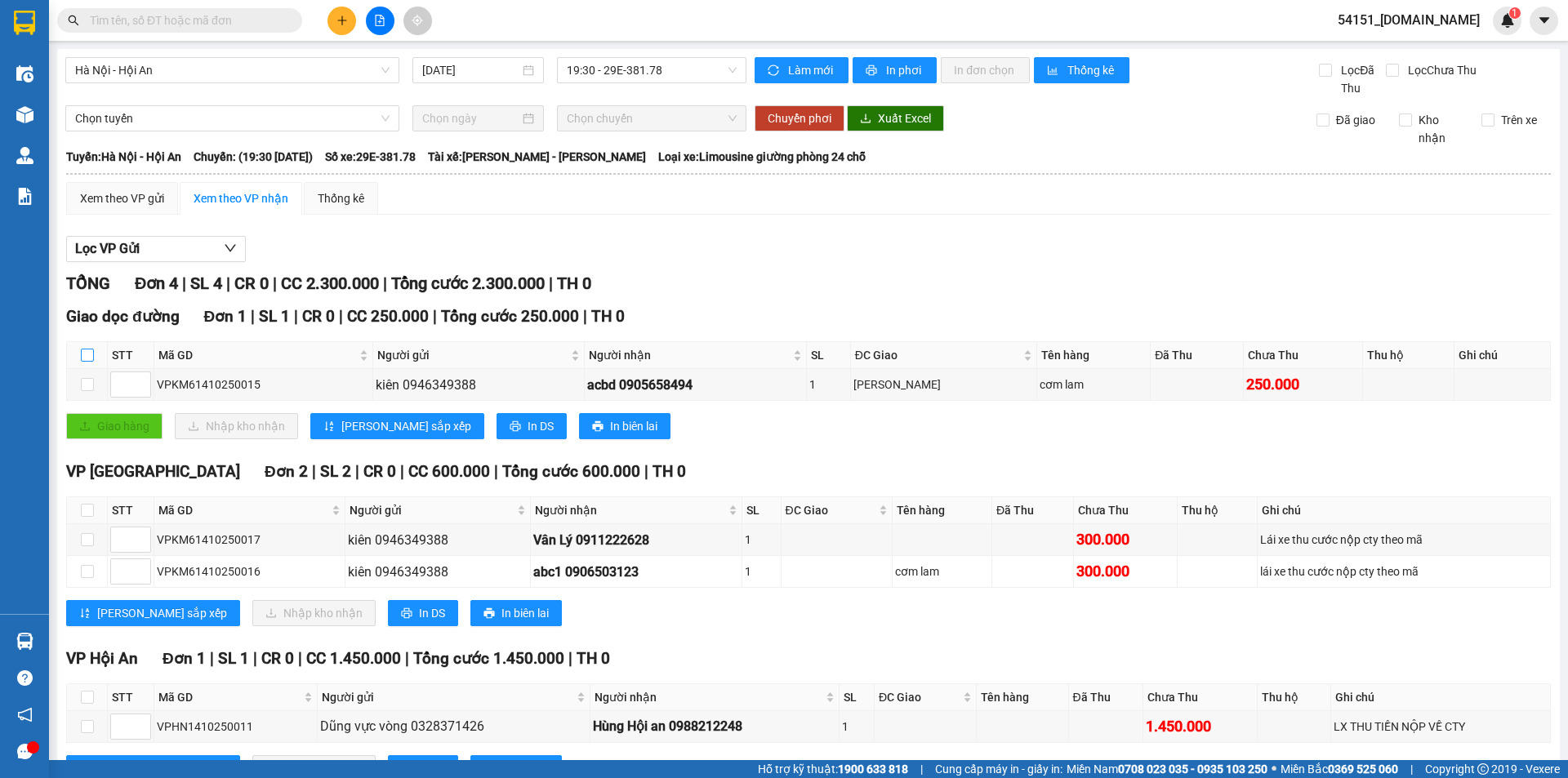
click at [89, 355] on input "checkbox" at bounding box center [87, 355] width 13 height 13
checkbox input "true"
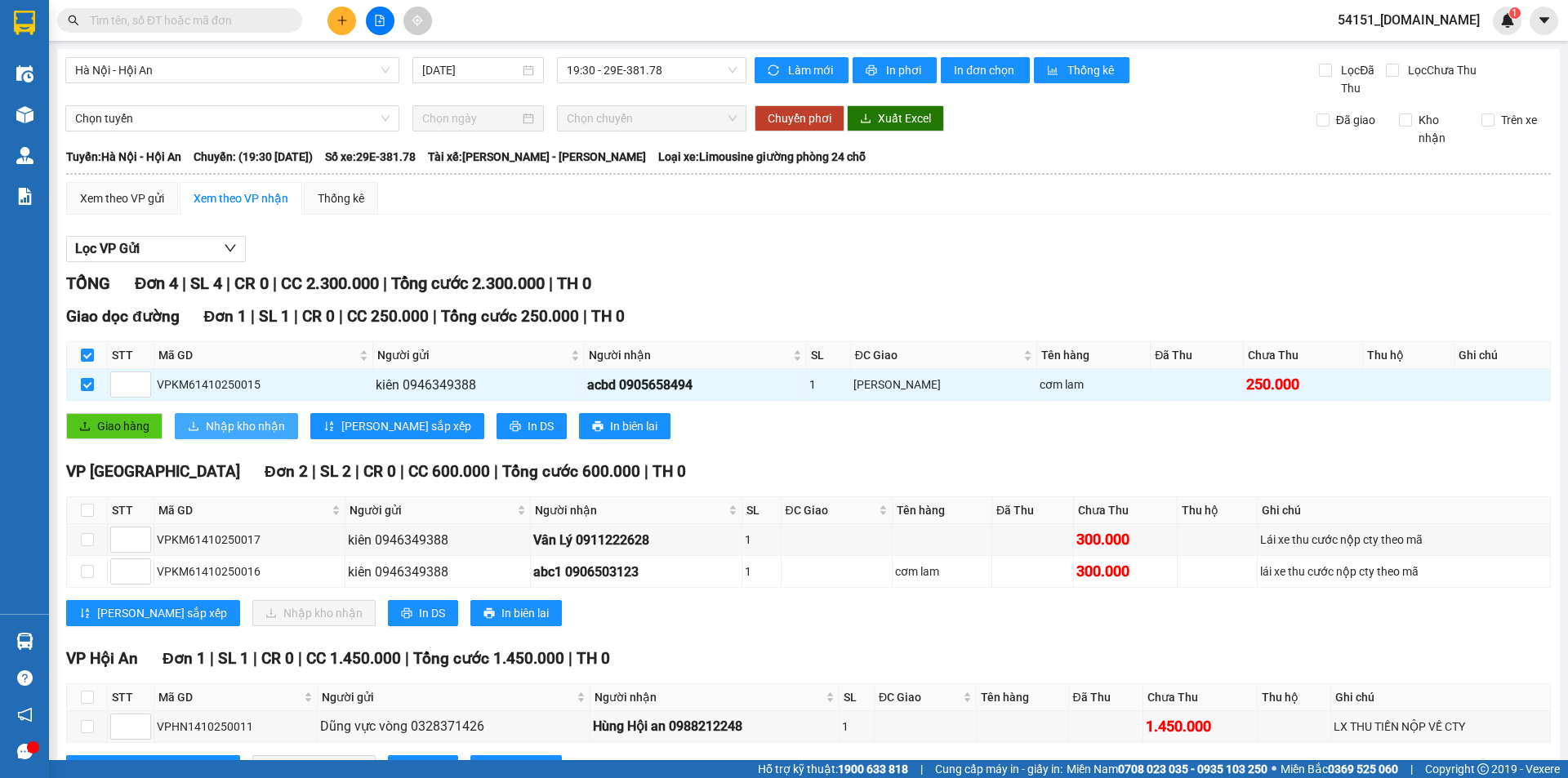
click at [282, 429] on span "Nhập kho nhận" at bounding box center [244, 426] width 79 height 18
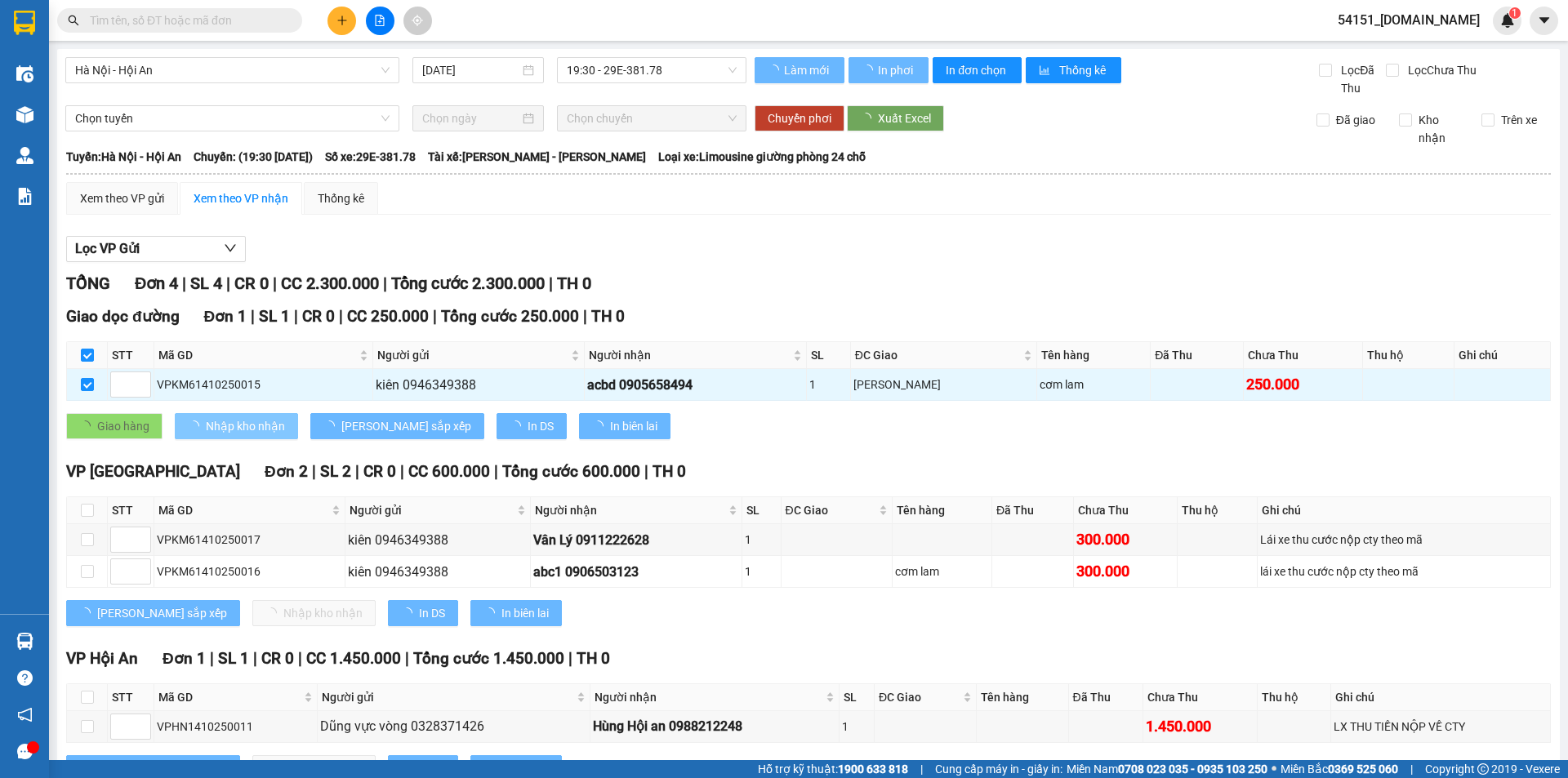
checkbox input "false"
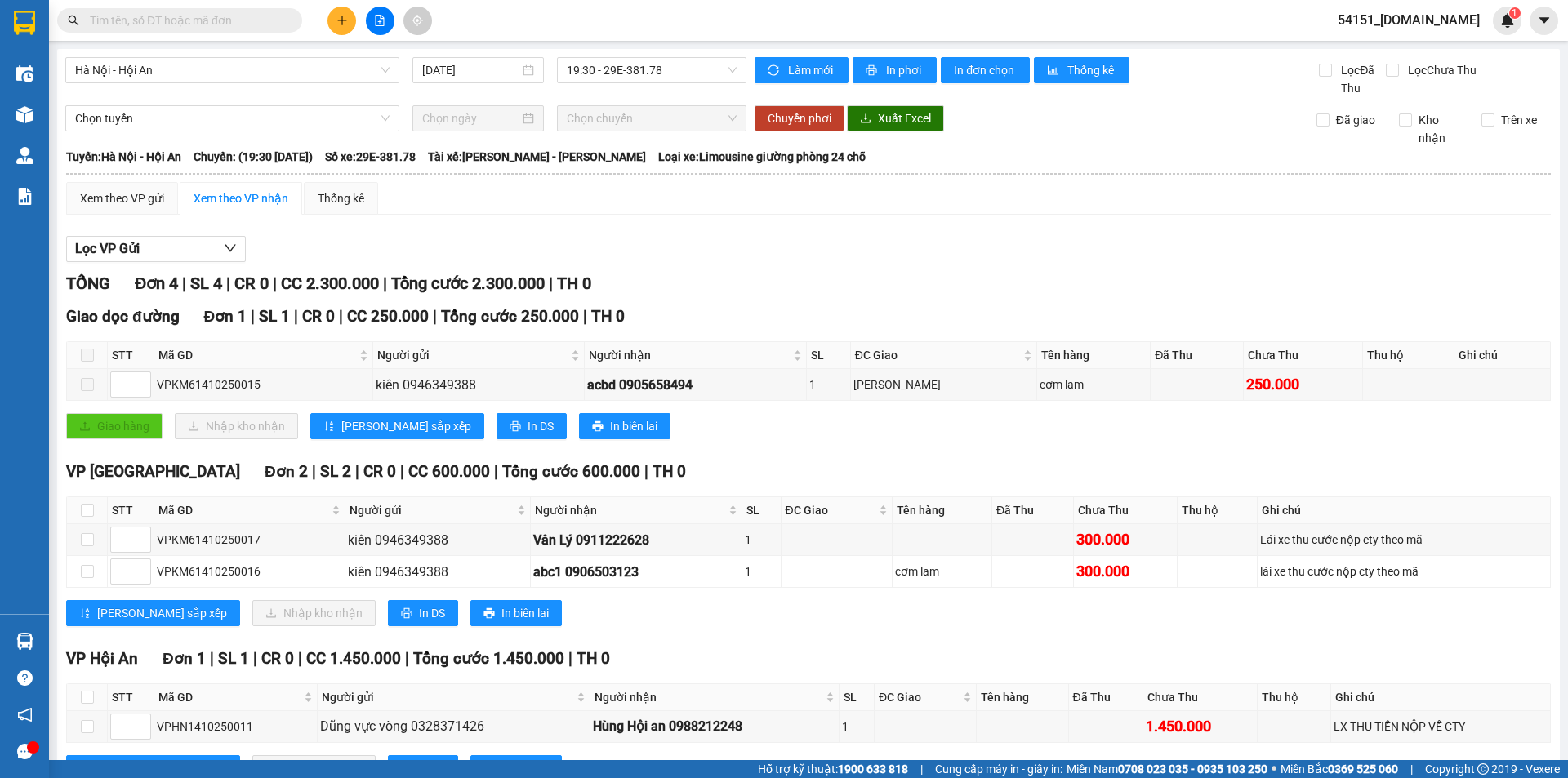
scroll to position [67, 0]
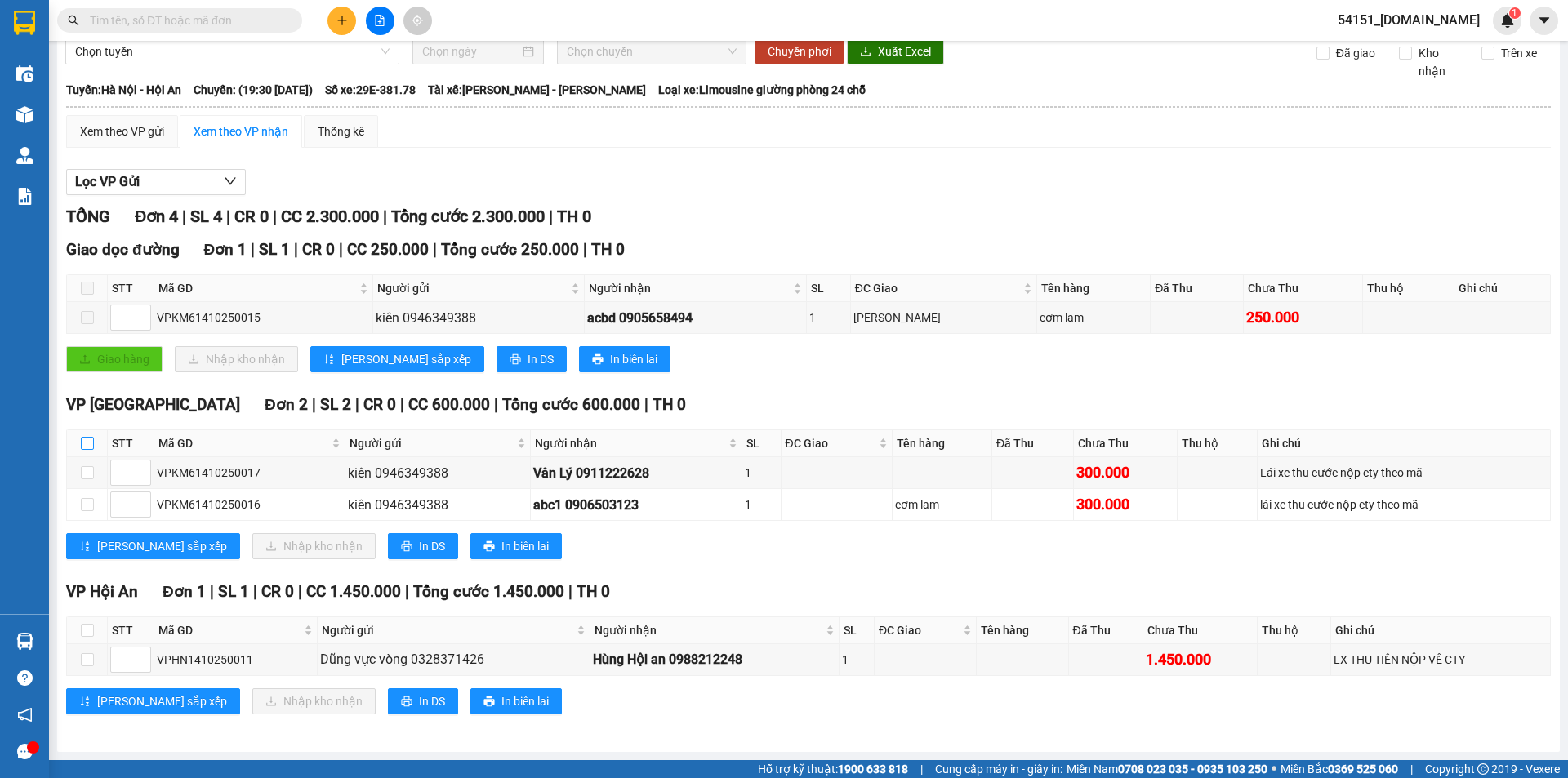
click at [87, 442] on input "checkbox" at bounding box center [87, 443] width 13 height 13
checkbox input "true"
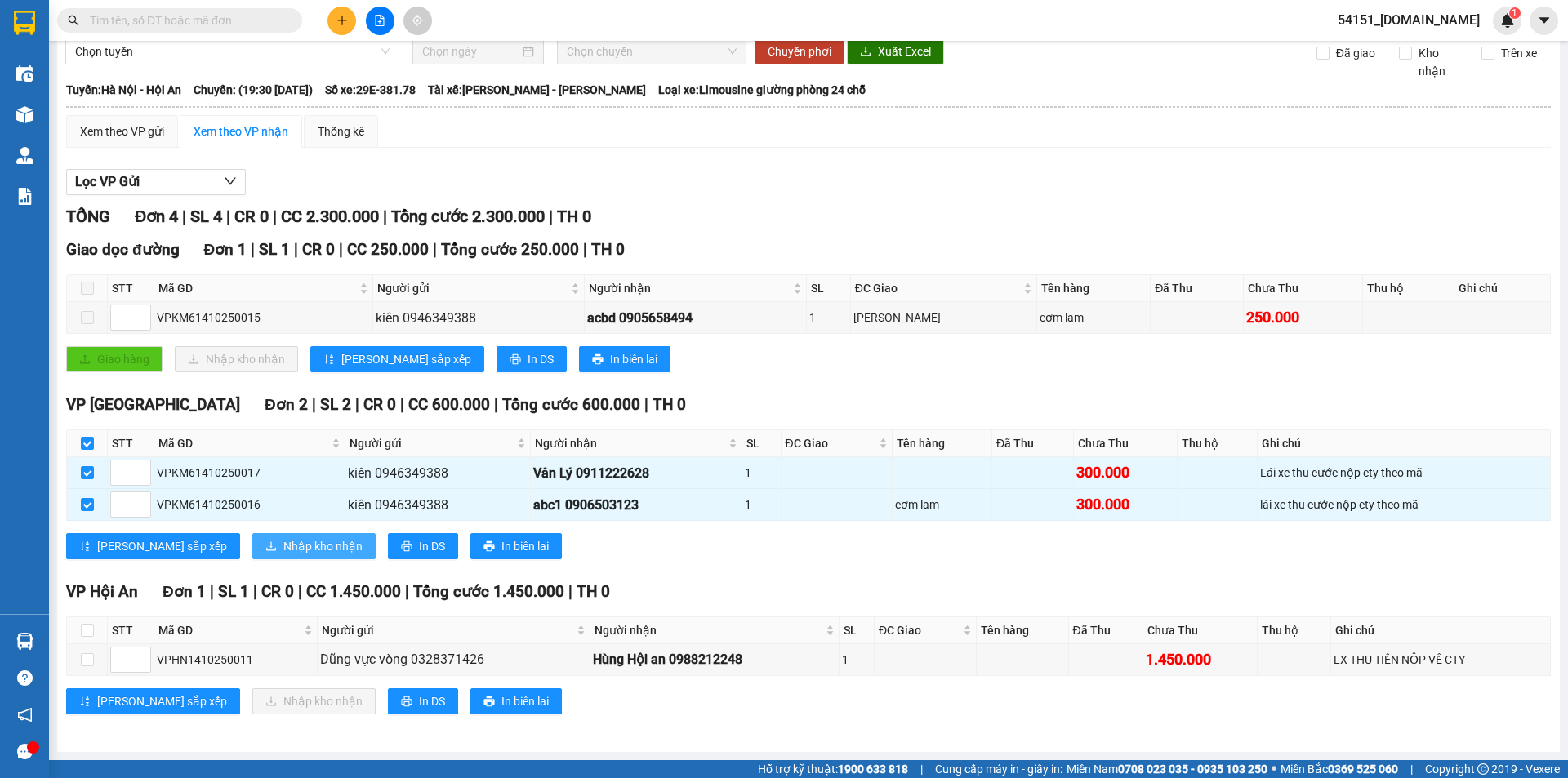
click at [283, 551] on span "Nhập kho nhận" at bounding box center [322, 546] width 79 height 18
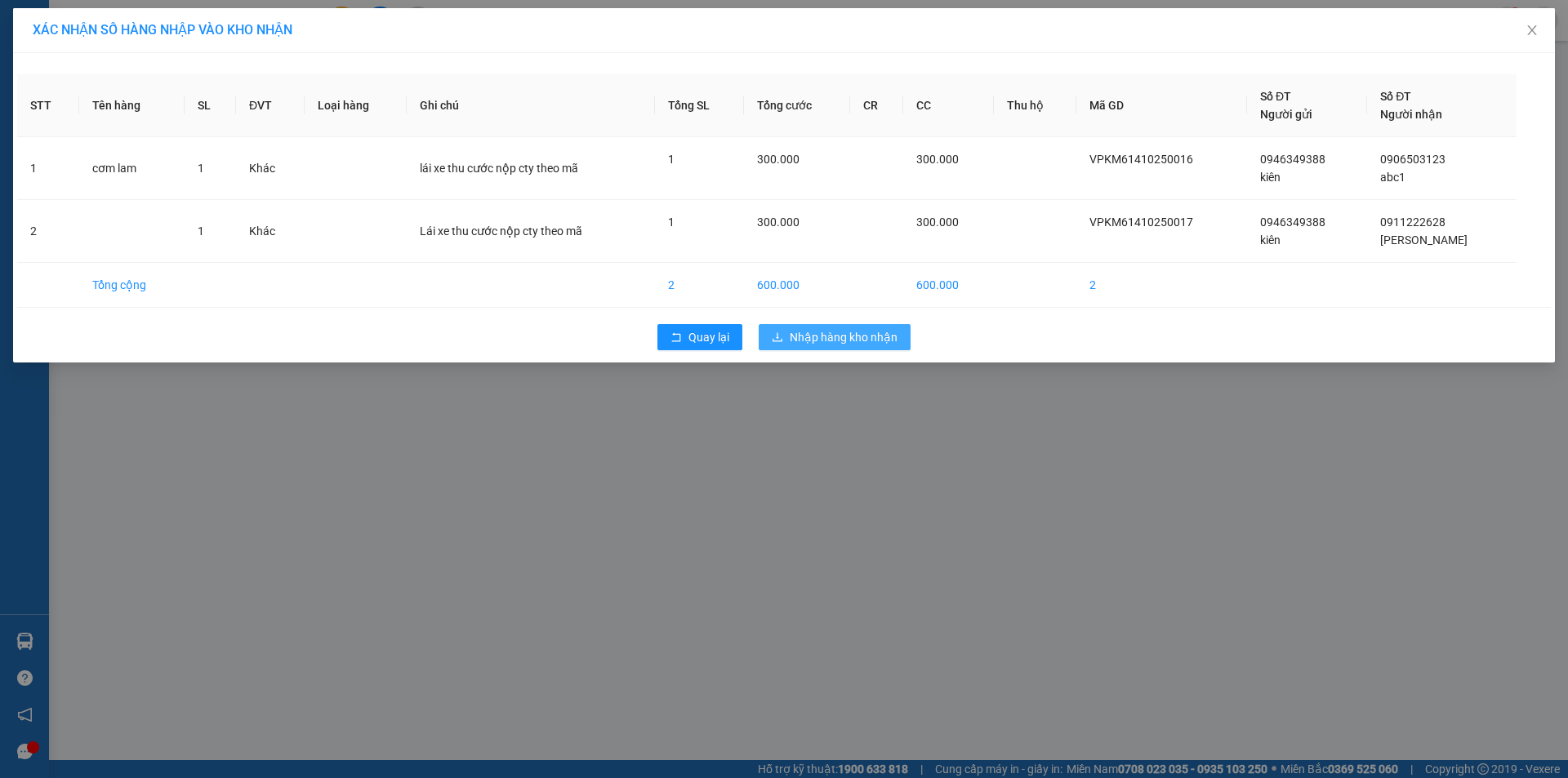
click at [853, 337] on span "Nhập hàng kho nhận" at bounding box center [844, 337] width 108 height 18
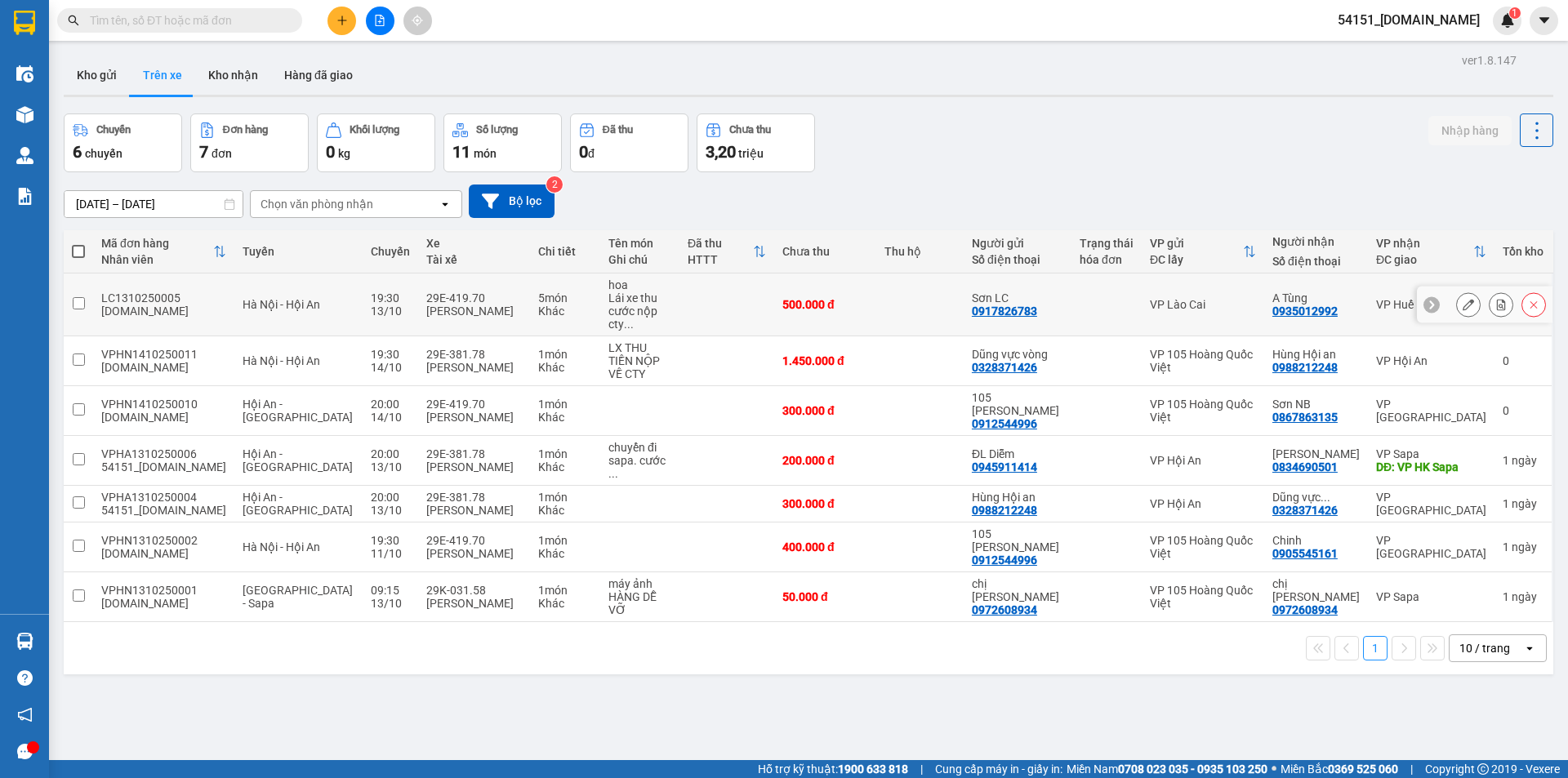
click at [699, 303] on td at bounding box center [727, 304] width 95 height 63
checkbox input "true"
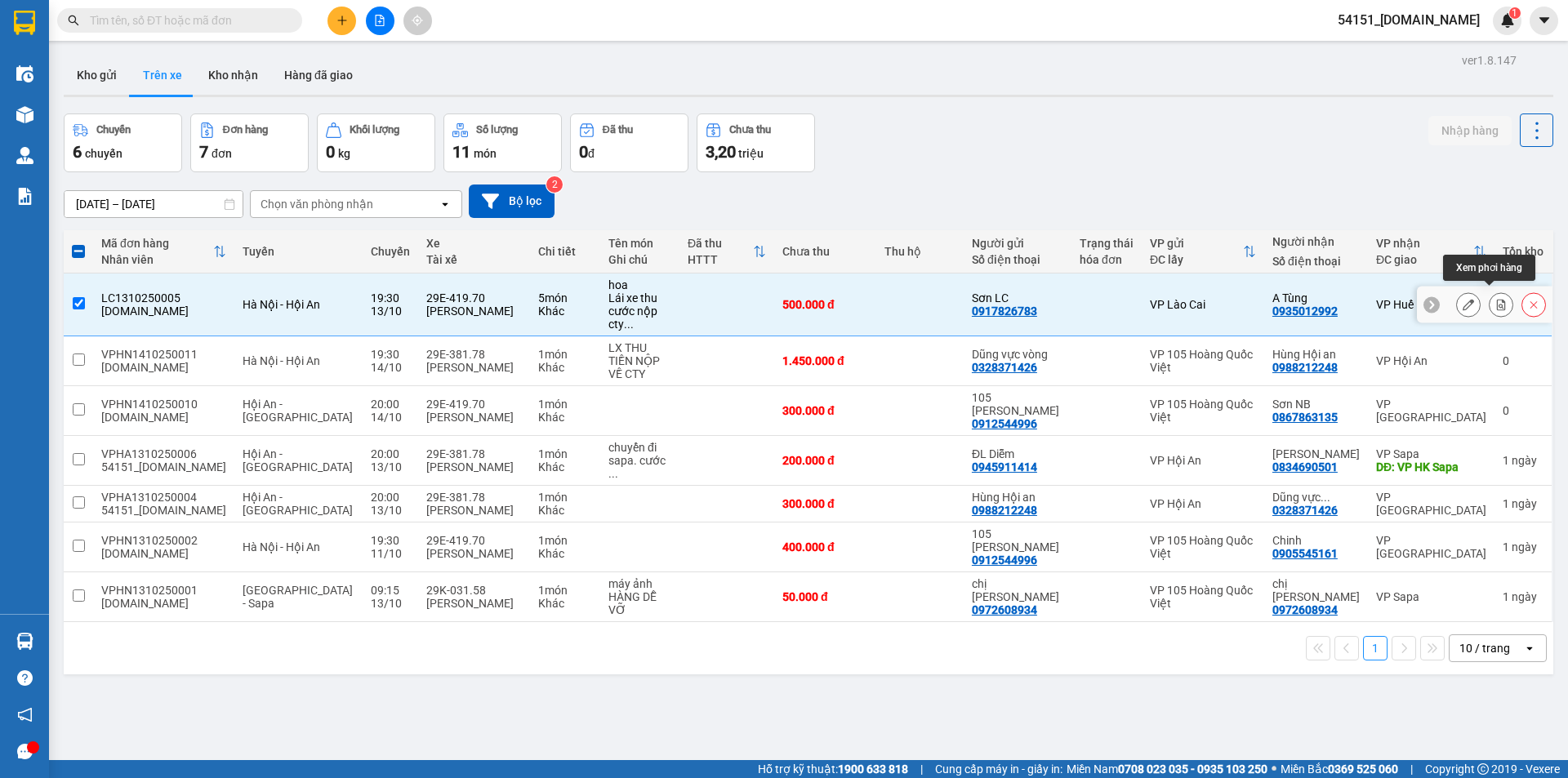
click at [1497, 299] on icon at bounding box center [1502, 304] width 9 height 12
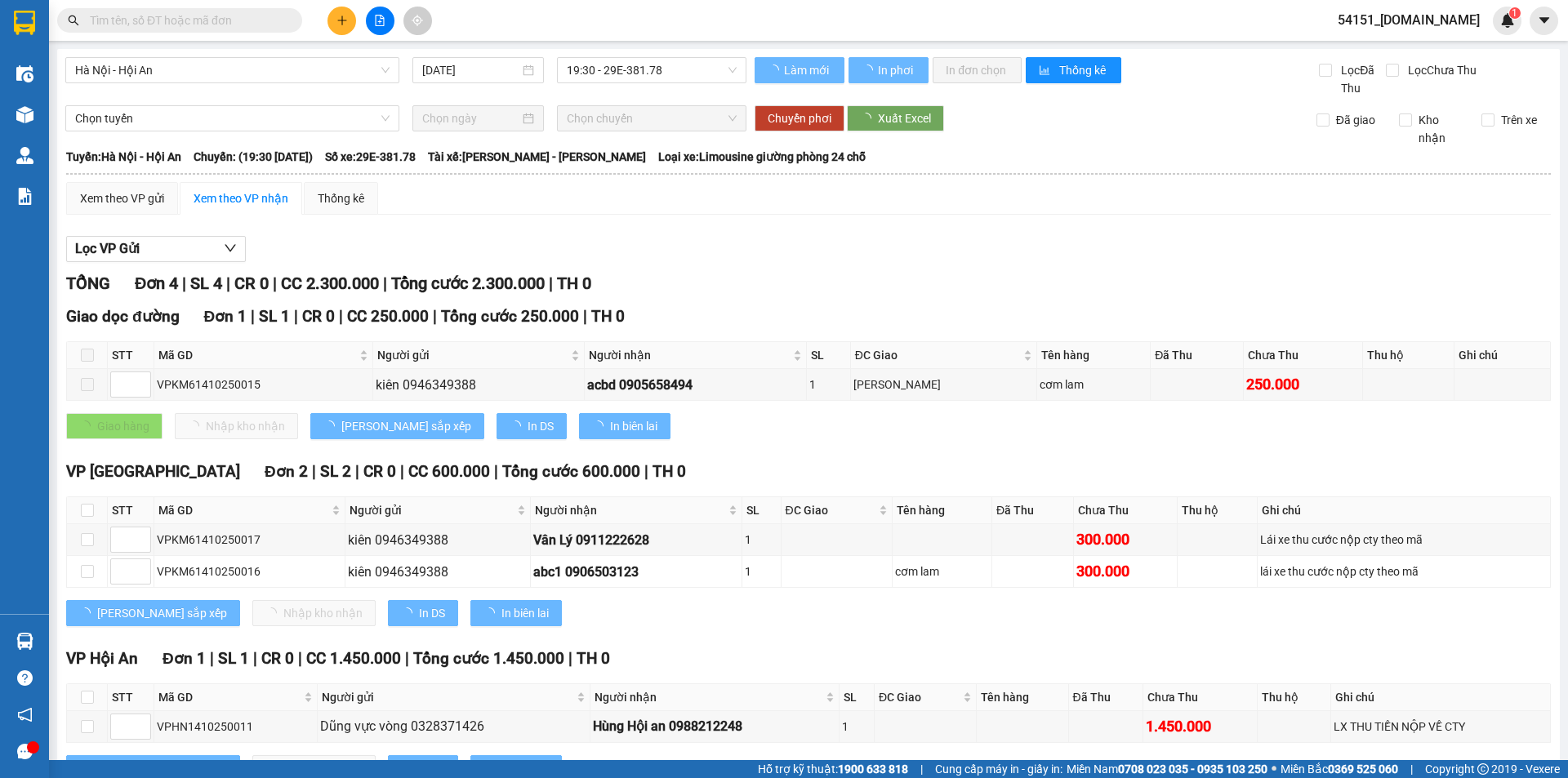
type input "[DATE]"
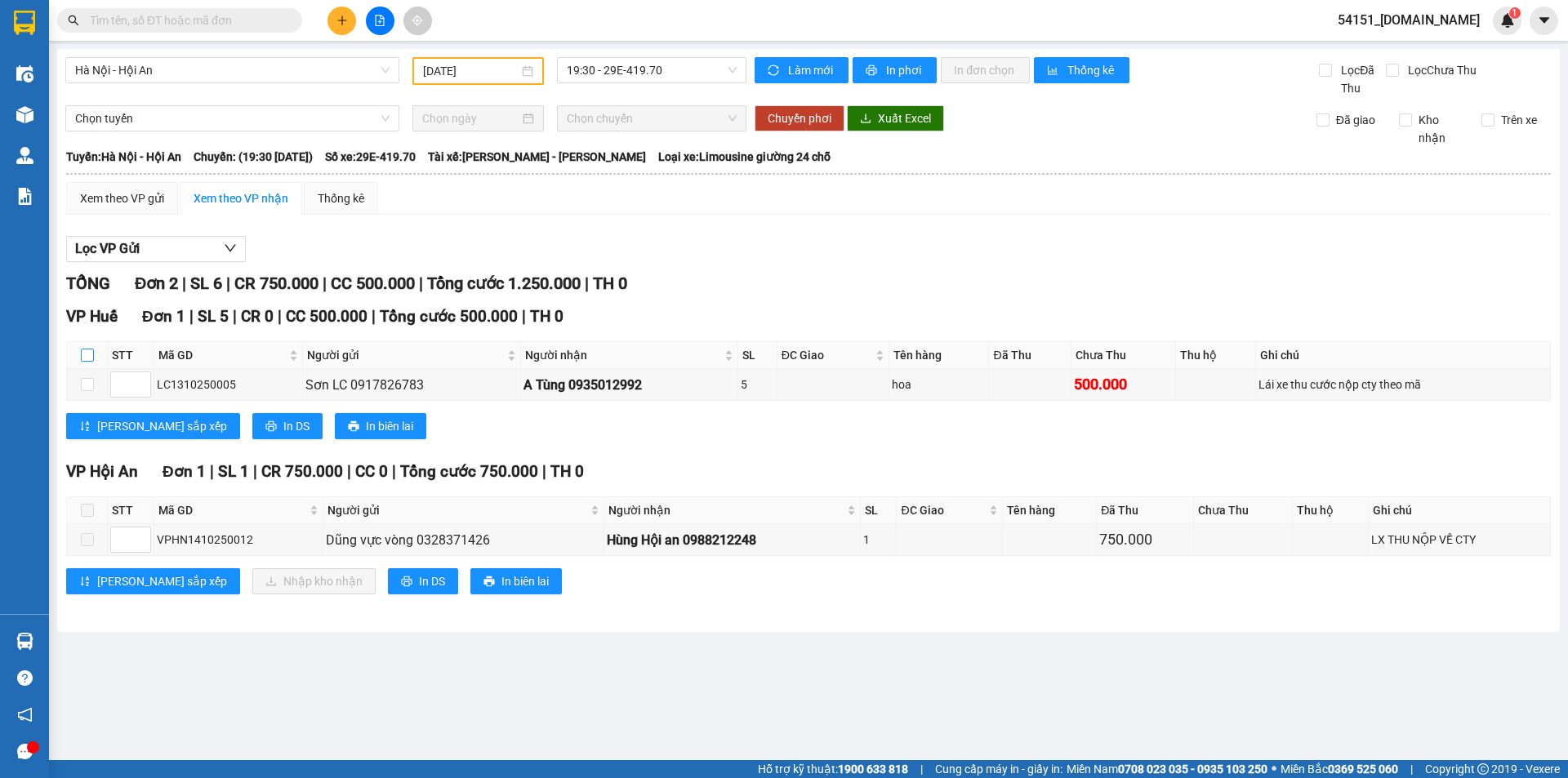
click at [89, 356] on input "checkbox" at bounding box center [87, 355] width 13 height 13
checkbox input "true"
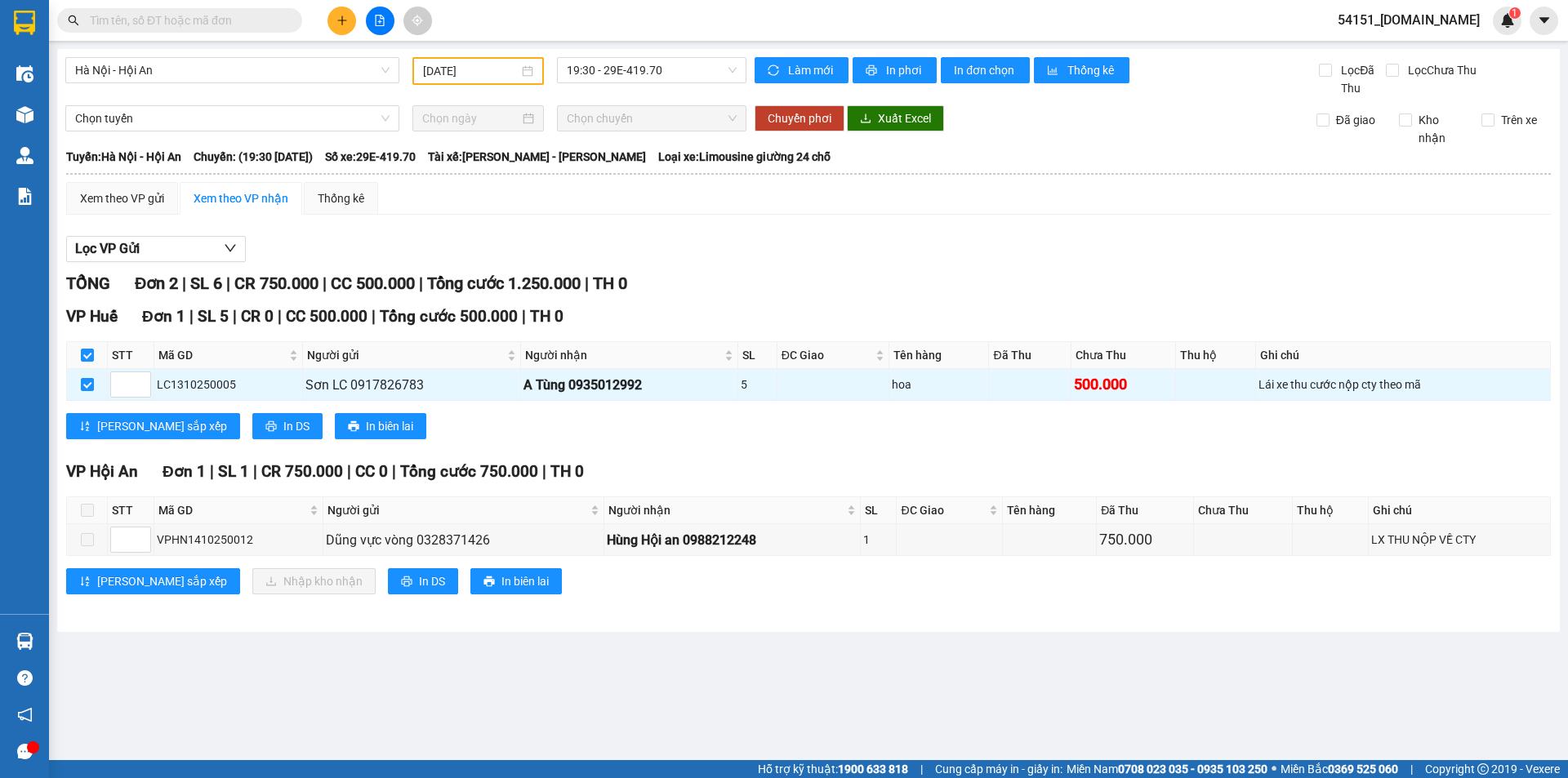
click at [91, 509] on span at bounding box center [87, 510] width 13 height 13
click at [94, 513] on th at bounding box center [88, 511] width 41 height 27
click at [93, 352] on input "checkbox" at bounding box center [87, 355] width 13 height 13
checkbox input "false"
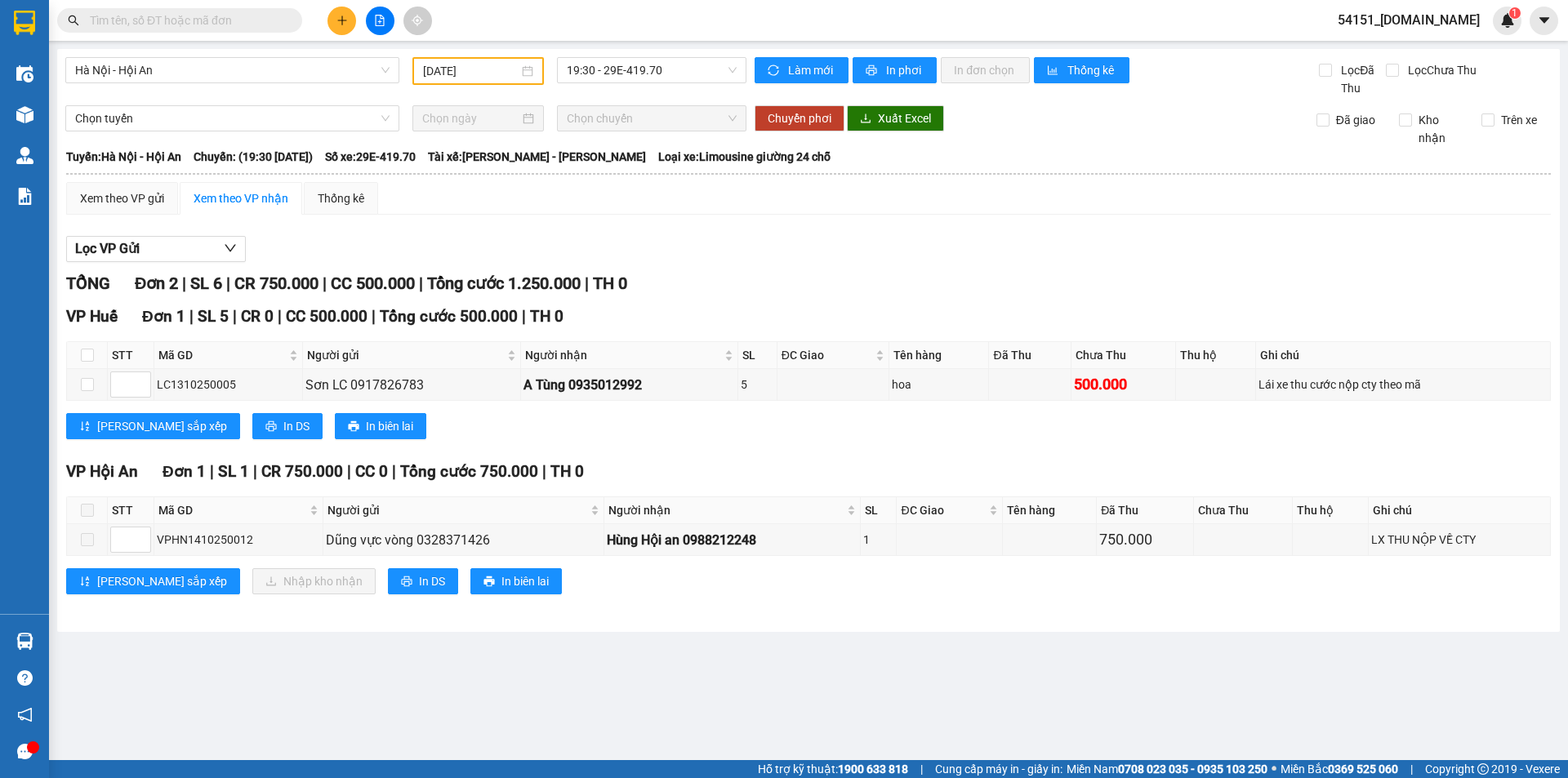
click at [89, 514] on span at bounding box center [87, 510] width 13 height 13
click at [89, 515] on span at bounding box center [87, 510] width 13 height 13
click at [89, 543] on span at bounding box center [87, 539] width 13 height 13
click at [101, 546] on td at bounding box center [88, 540] width 41 height 32
click at [84, 512] on span at bounding box center [87, 510] width 13 height 13
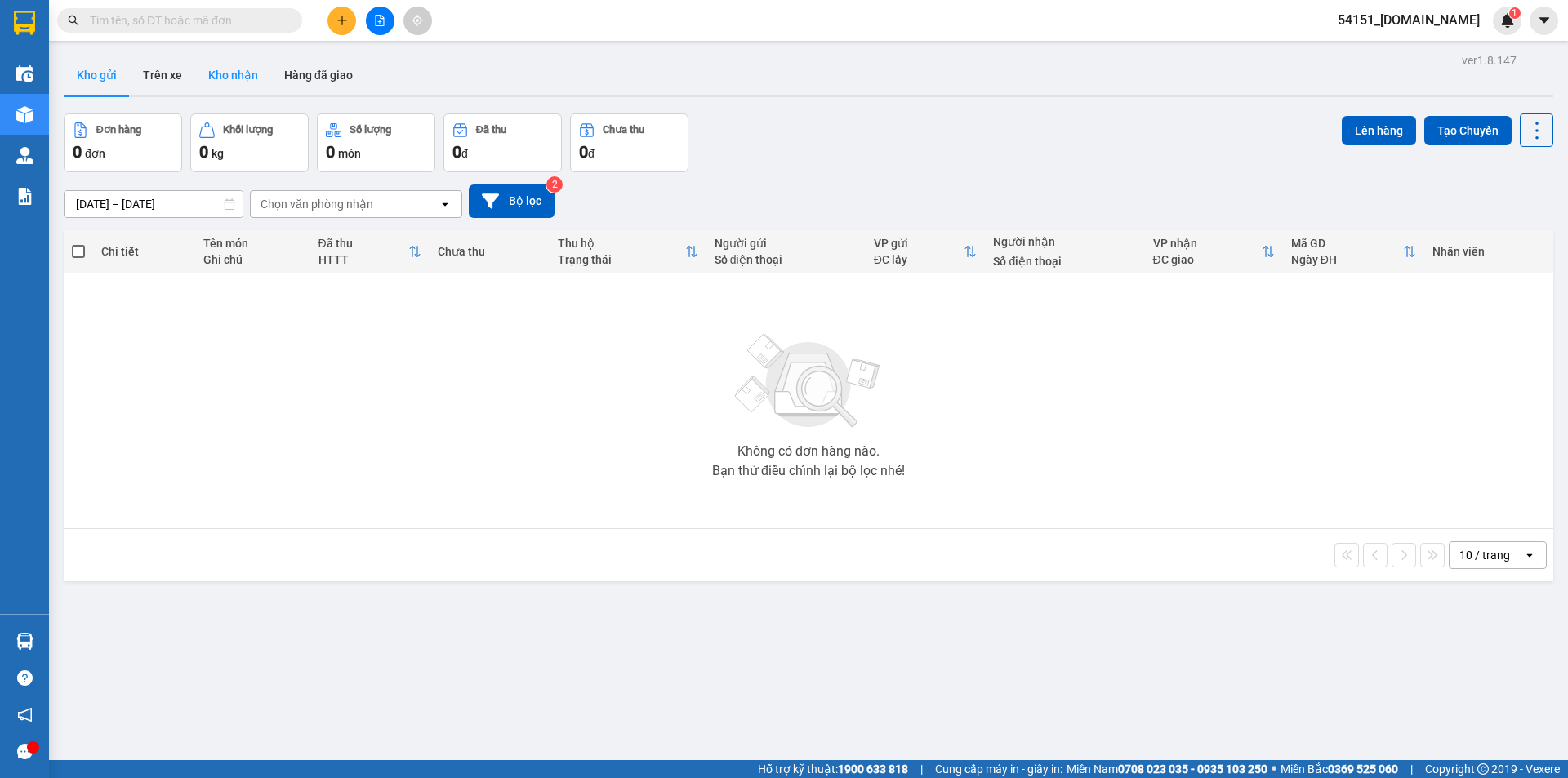
click at [235, 79] on button "Kho nhận" at bounding box center [233, 75] width 76 height 39
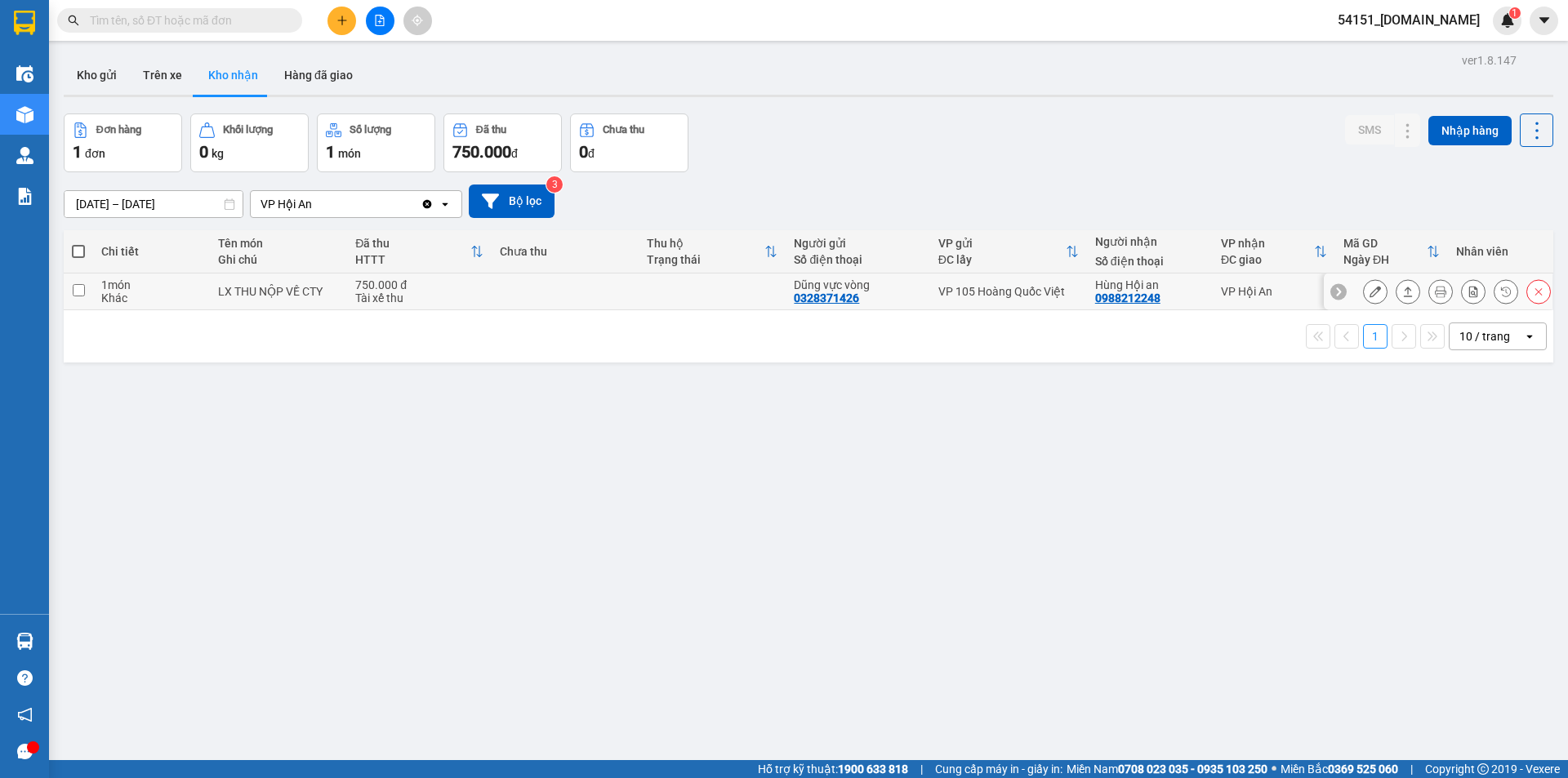
click at [630, 297] on td at bounding box center [565, 292] width 147 height 37
checkbox input "true"
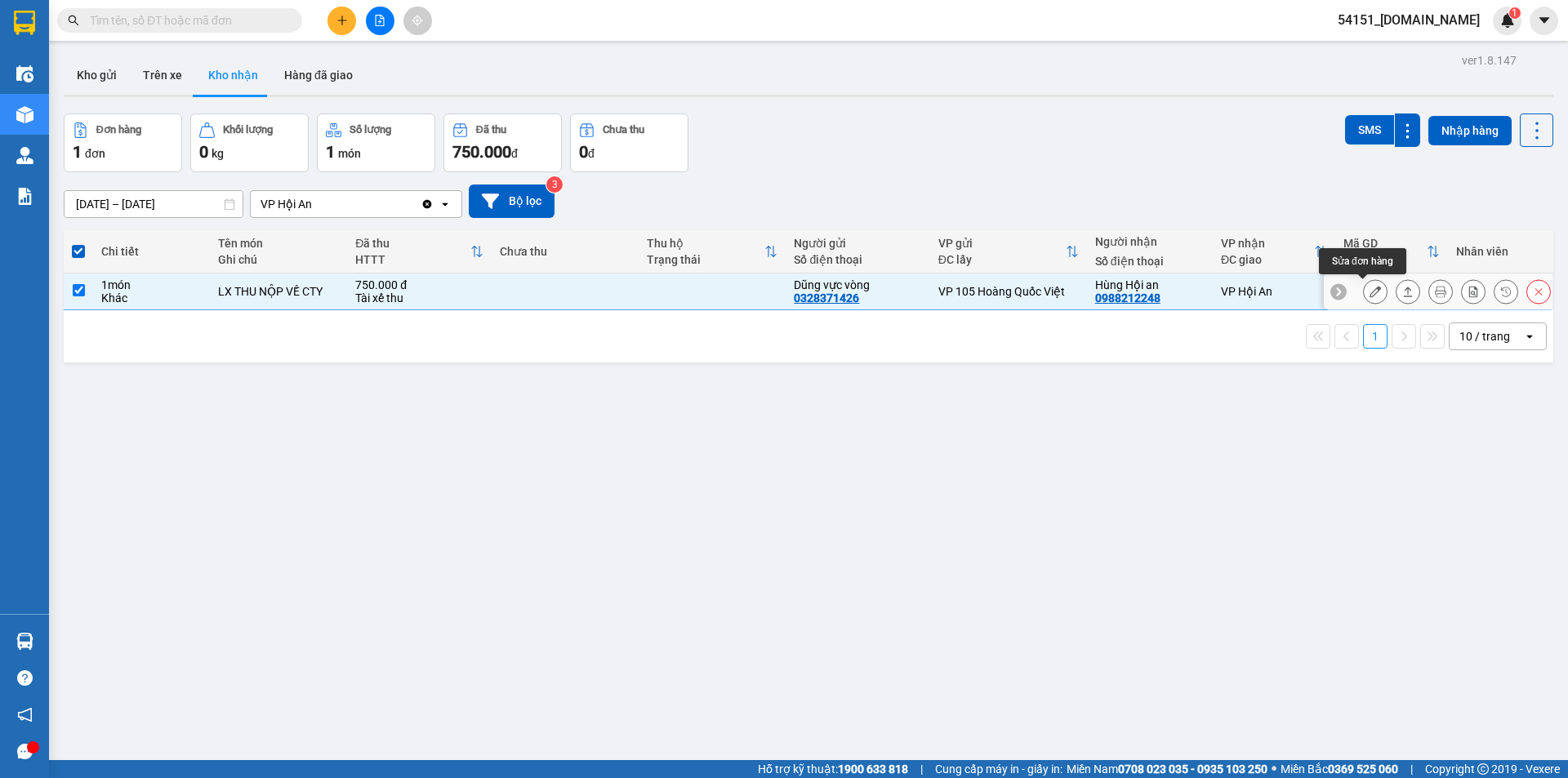
click at [1370, 289] on icon at bounding box center [1375, 291] width 12 height 12
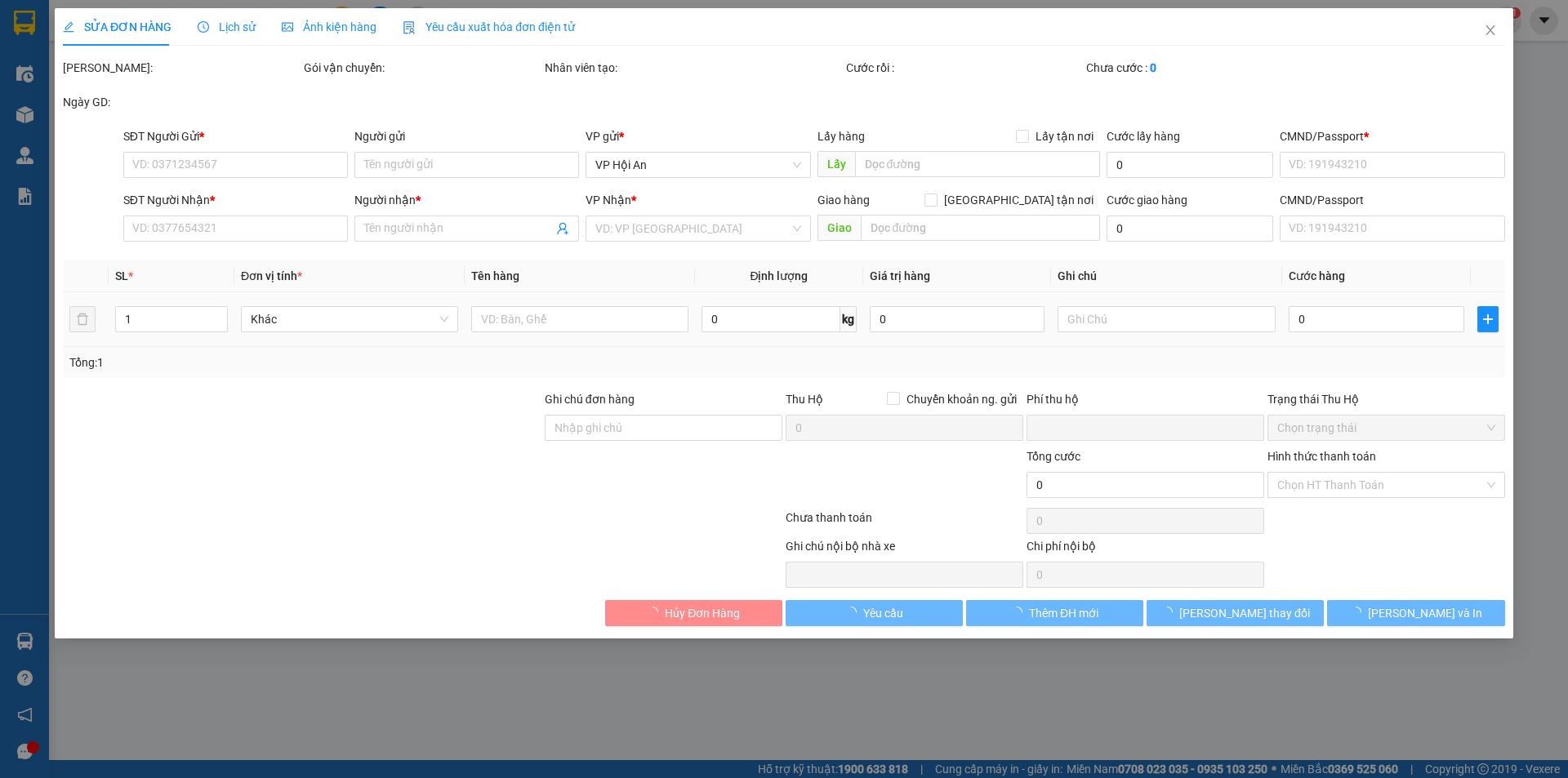
type input "0328371426"
type input "Dũng vực vòng"
type input "524651"
type input "0988212248"
type input "Hùng Hội an"
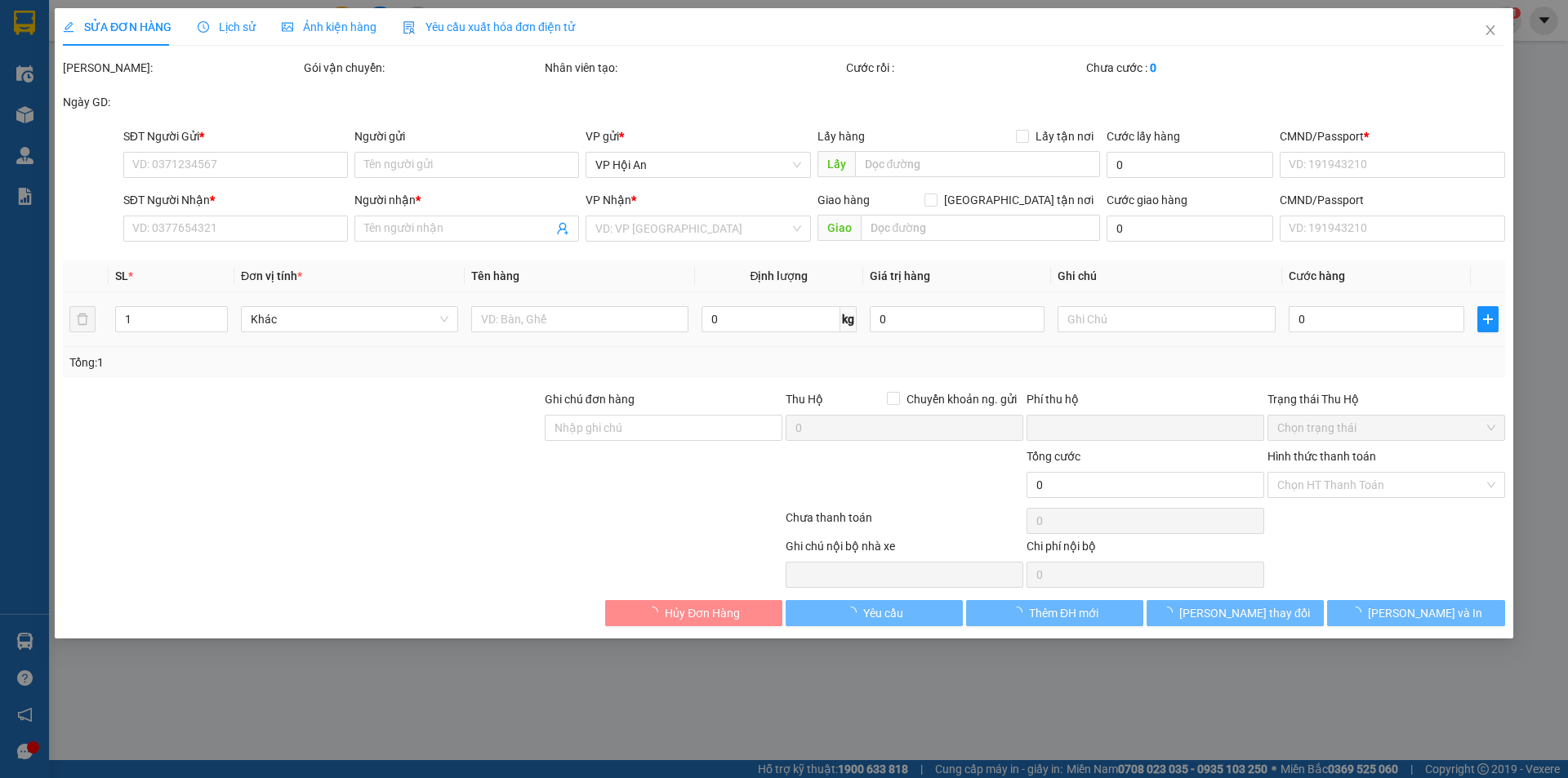
type input "0"
type input "750.000"
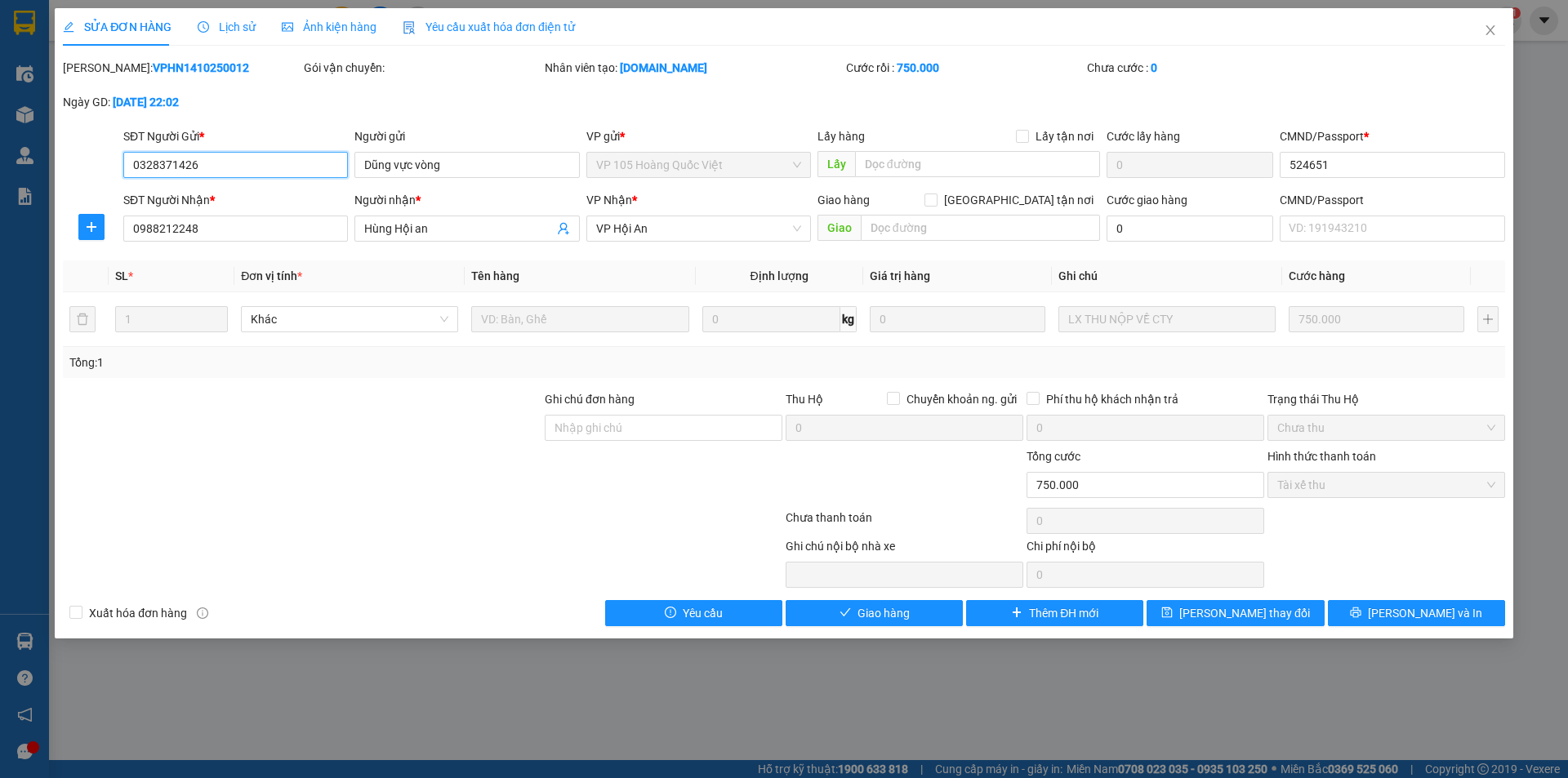
click at [1331, 486] on span "Tài xế thu" at bounding box center [1386, 485] width 218 height 25
click at [1366, 481] on span "Tài xế thu" at bounding box center [1386, 485] width 218 height 25
click at [1466, 474] on span "Tài xế thu" at bounding box center [1386, 485] width 218 height 25
click at [1467, 480] on span "Tài xế thu" at bounding box center [1386, 485] width 218 height 25
click at [1468, 481] on span "Tài xế thu" at bounding box center [1386, 485] width 218 height 25
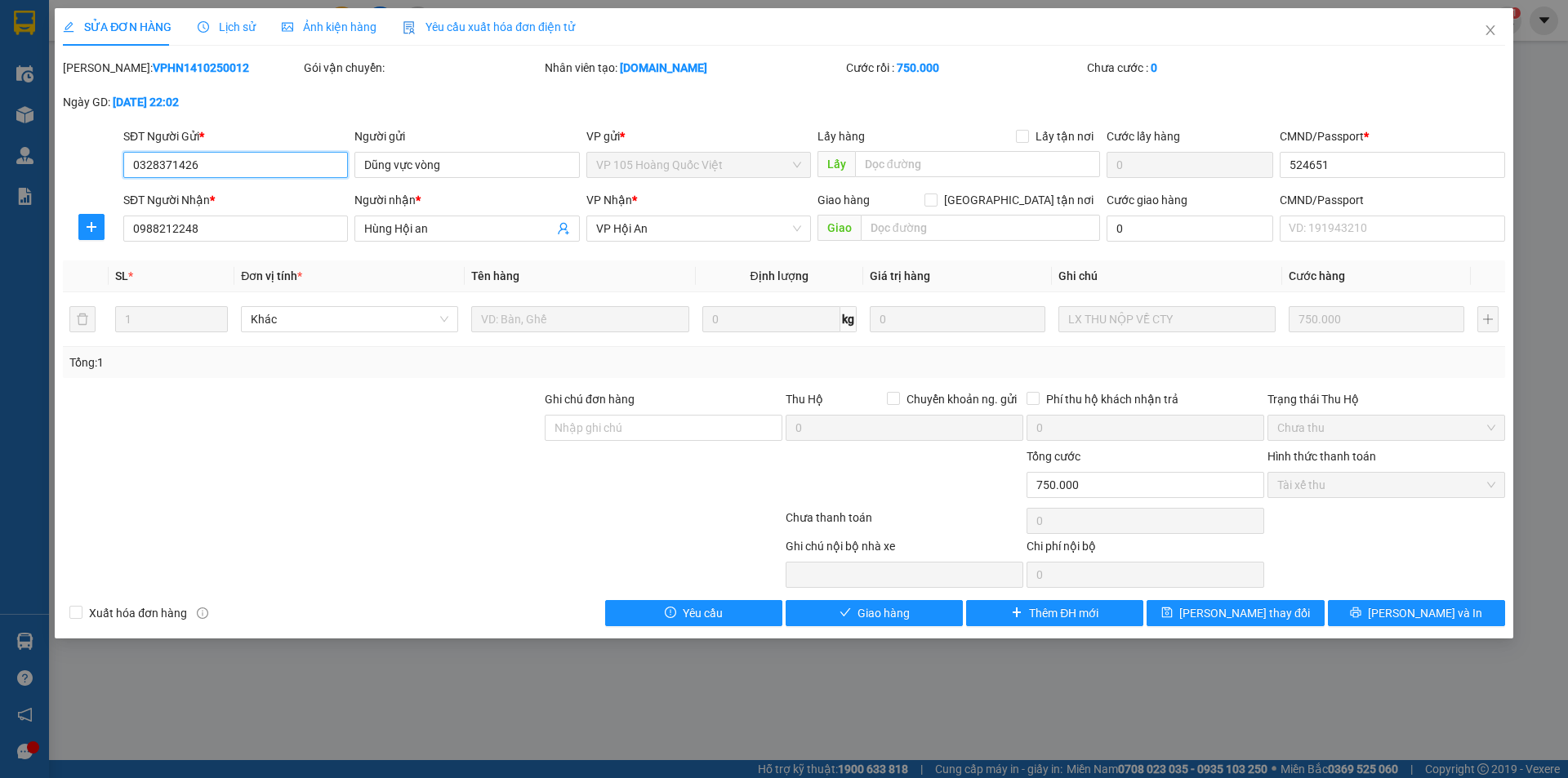
click at [1468, 481] on span "Tài xế thu" at bounding box center [1386, 485] width 218 height 25
click at [1469, 481] on span "Tài xế thu" at bounding box center [1386, 485] width 218 height 25
click at [1468, 481] on span "Tài xế thu" at bounding box center [1386, 485] width 218 height 25
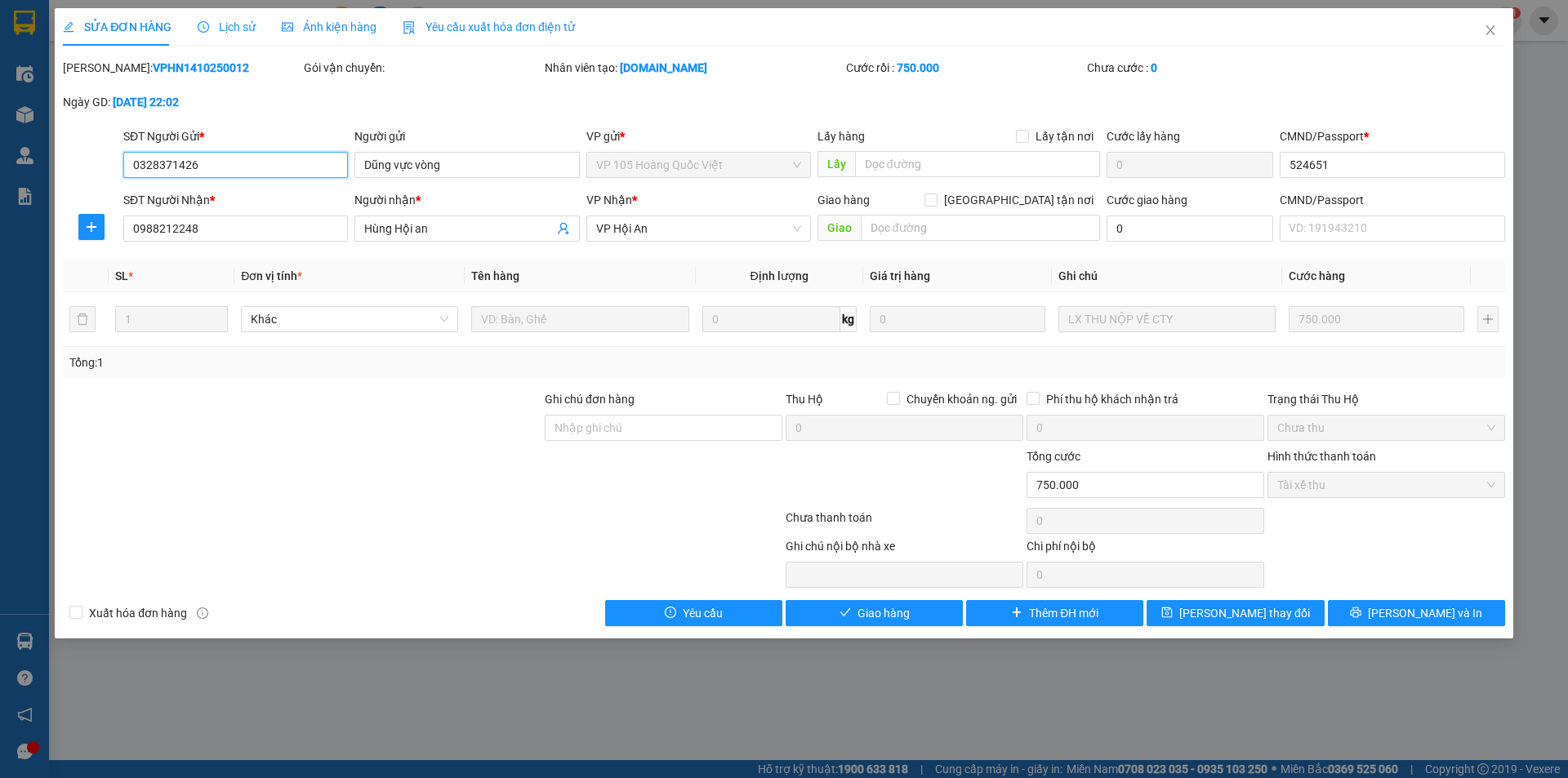
click at [1385, 484] on span "Tài xế thu" at bounding box center [1386, 485] width 218 height 25
click at [1383, 476] on span "Tài xế thu" at bounding box center [1386, 485] width 218 height 25
click at [1383, 477] on span "Tài xế thu" at bounding box center [1386, 485] width 218 height 25
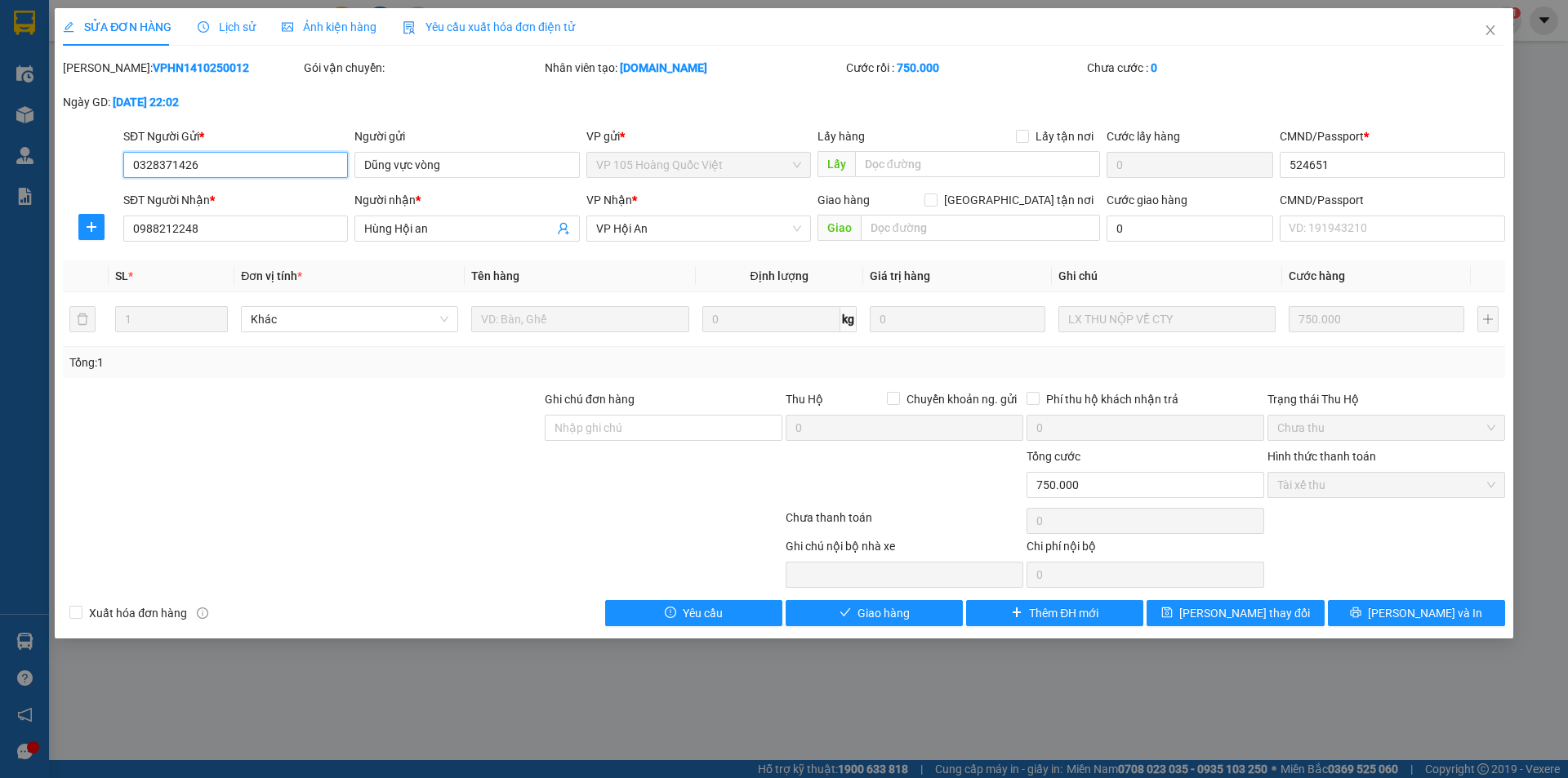
click at [1384, 477] on span "Tài xế thu" at bounding box center [1386, 485] width 218 height 25
click at [1357, 480] on span "Tài xế thu" at bounding box center [1386, 485] width 218 height 25
click at [1346, 497] on span "Tài xế thu" at bounding box center [1386, 485] width 218 height 25
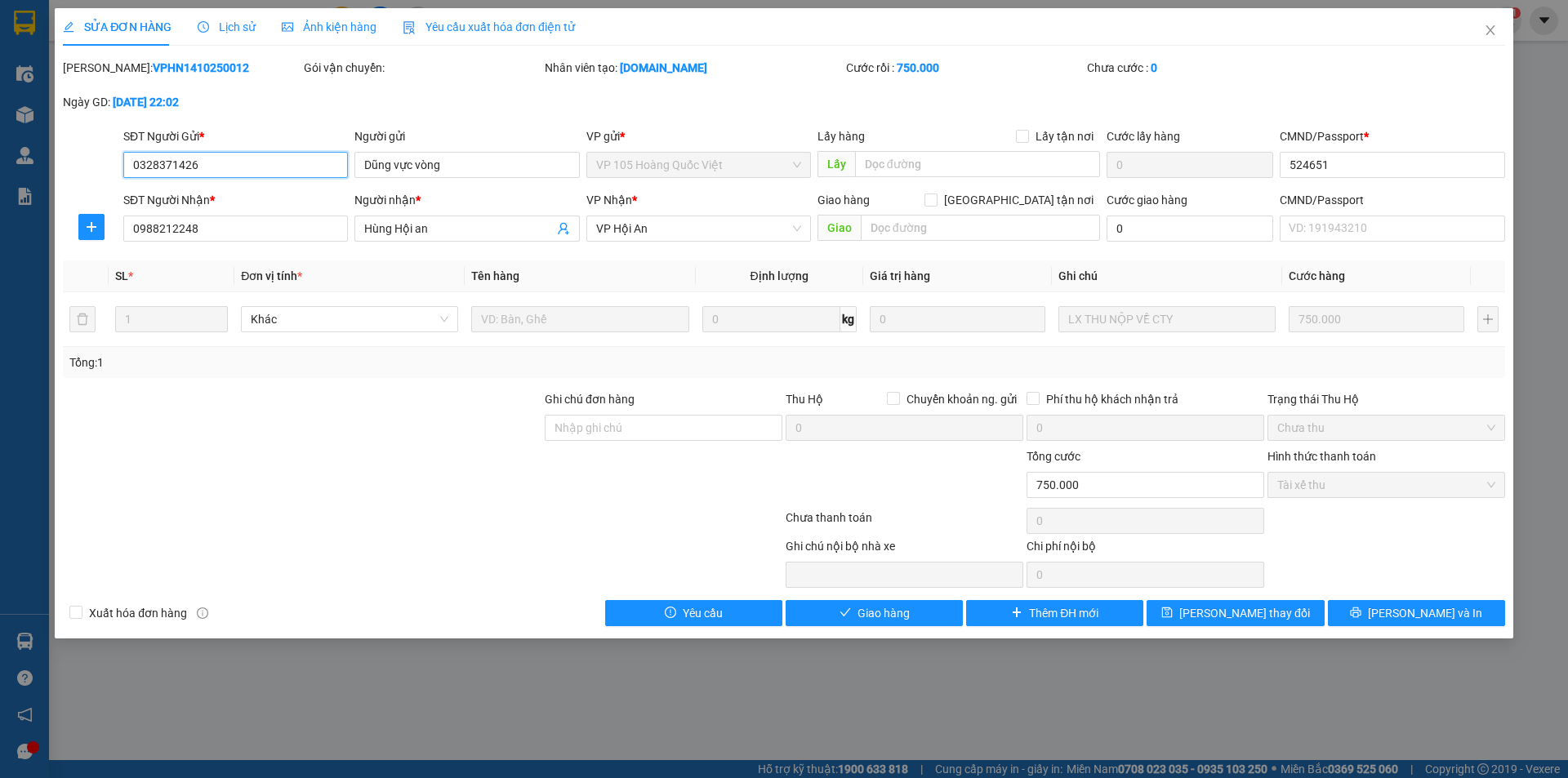
click at [1349, 495] on span "Tài xế thu" at bounding box center [1386, 485] width 218 height 25
click at [1350, 494] on span "Tài xế thu" at bounding box center [1386, 485] width 218 height 25
click at [1352, 491] on span "Tài xế thu" at bounding box center [1386, 485] width 218 height 25
click at [1354, 490] on span "Tài xế thu" at bounding box center [1386, 485] width 218 height 25
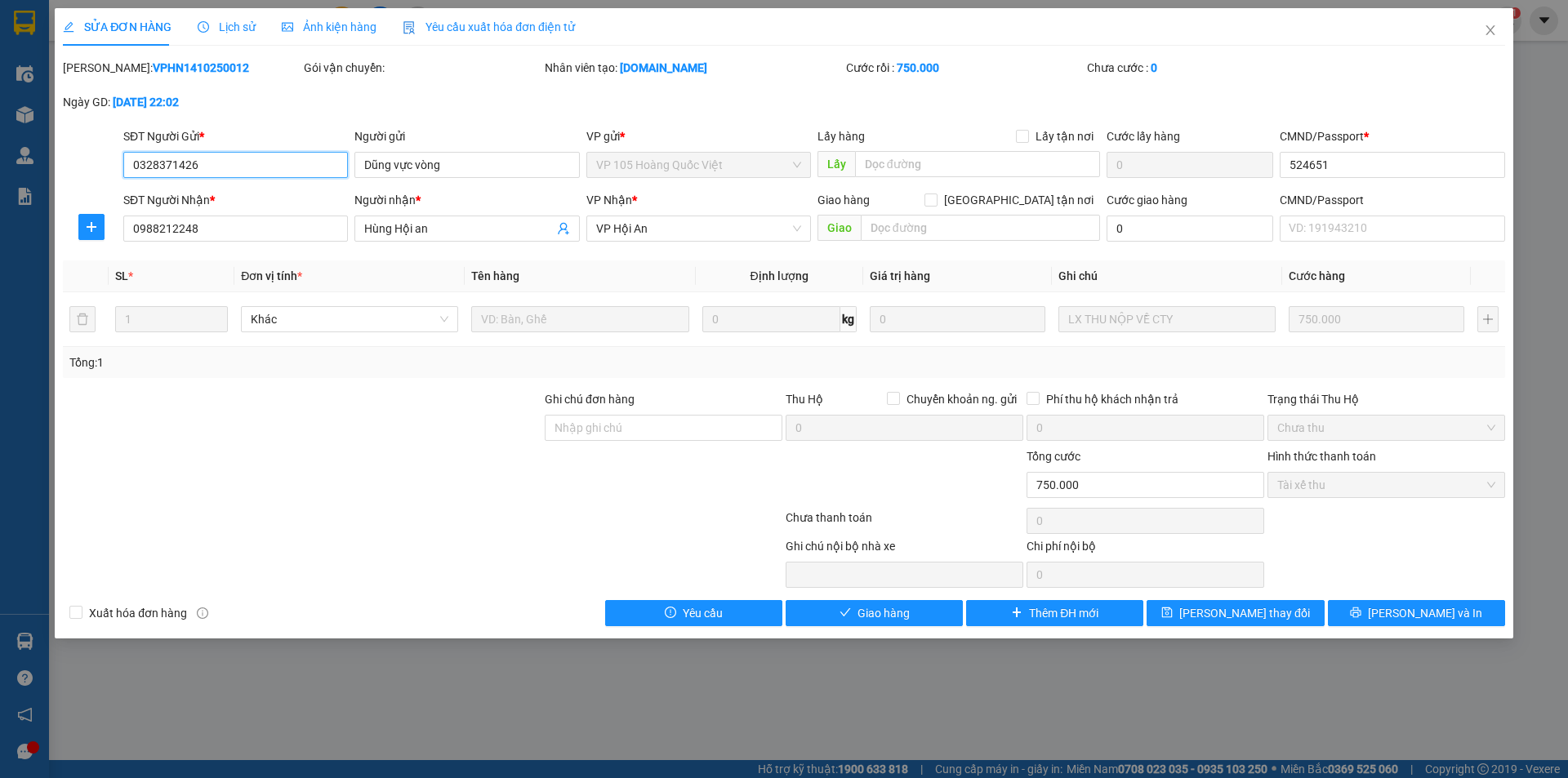
click at [1354, 490] on span "Tài xế thu" at bounding box center [1386, 485] width 218 height 25
click at [904, 614] on span "Giao hàng" at bounding box center [884, 613] width 52 height 18
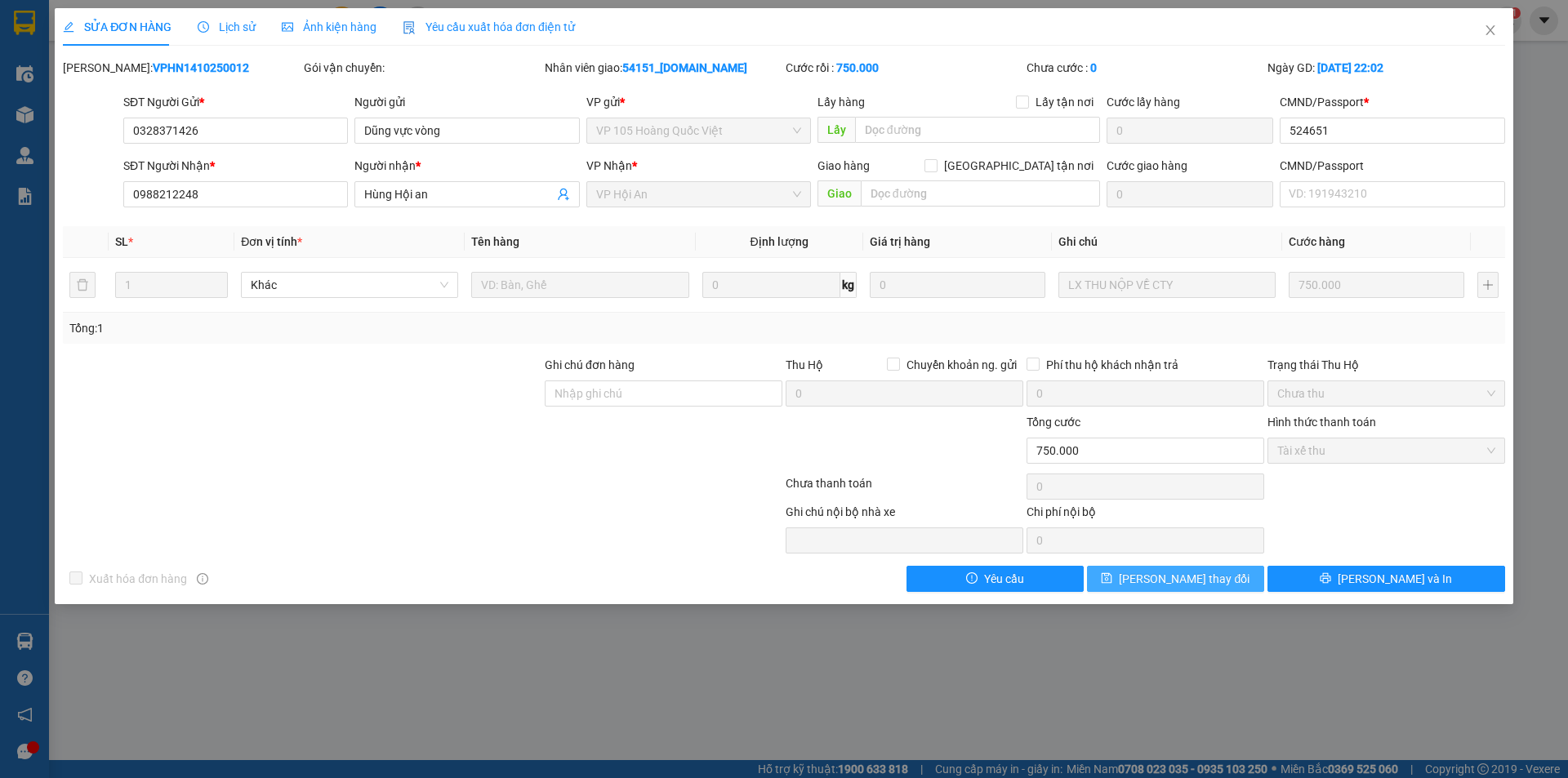
click at [1209, 587] on span "Lưu thay đổi" at bounding box center [1185, 579] width 131 height 18
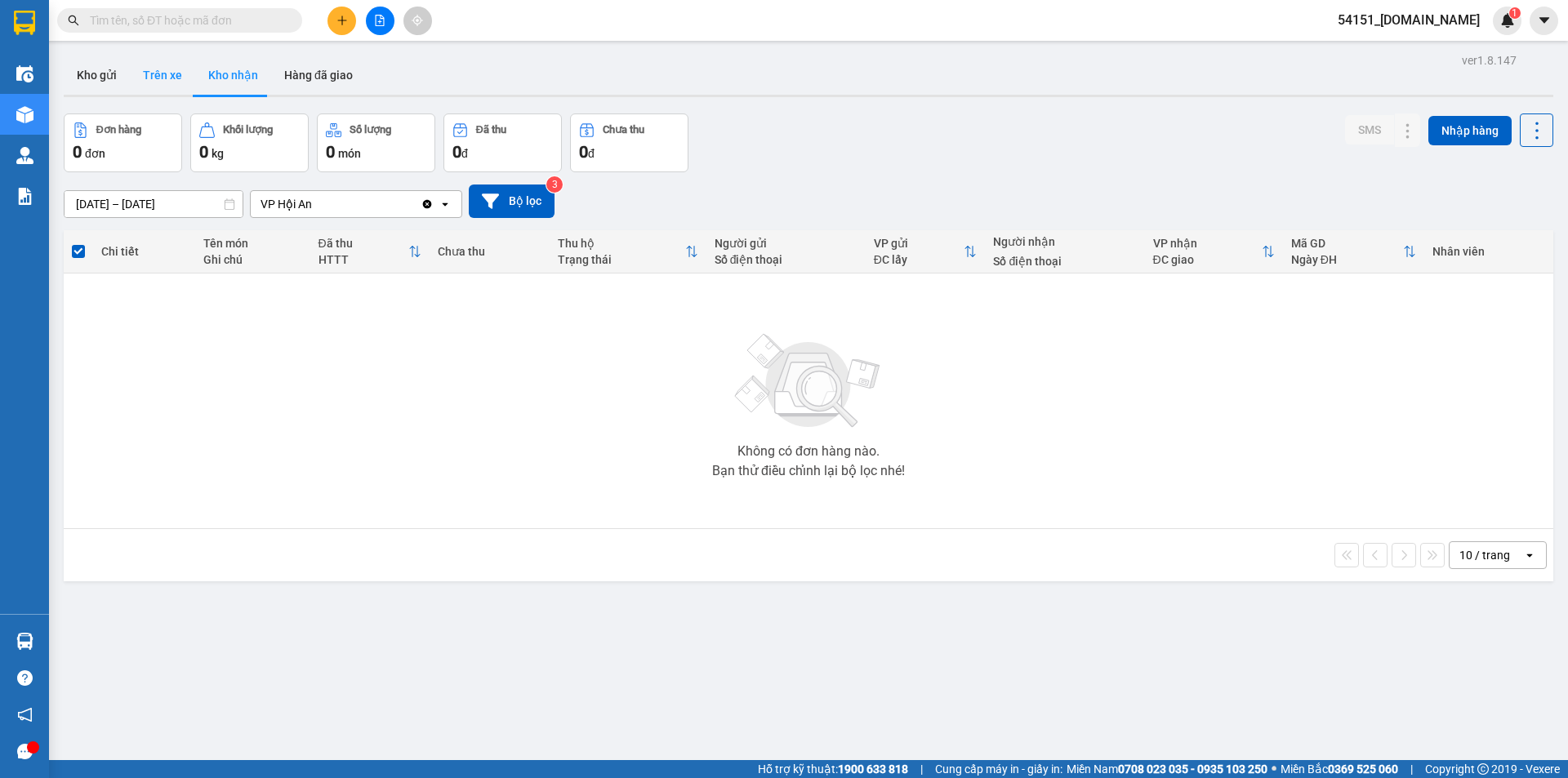
click at [158, 80] on button "Trên xe" at bounding box center [163, 75] width 66 height 39
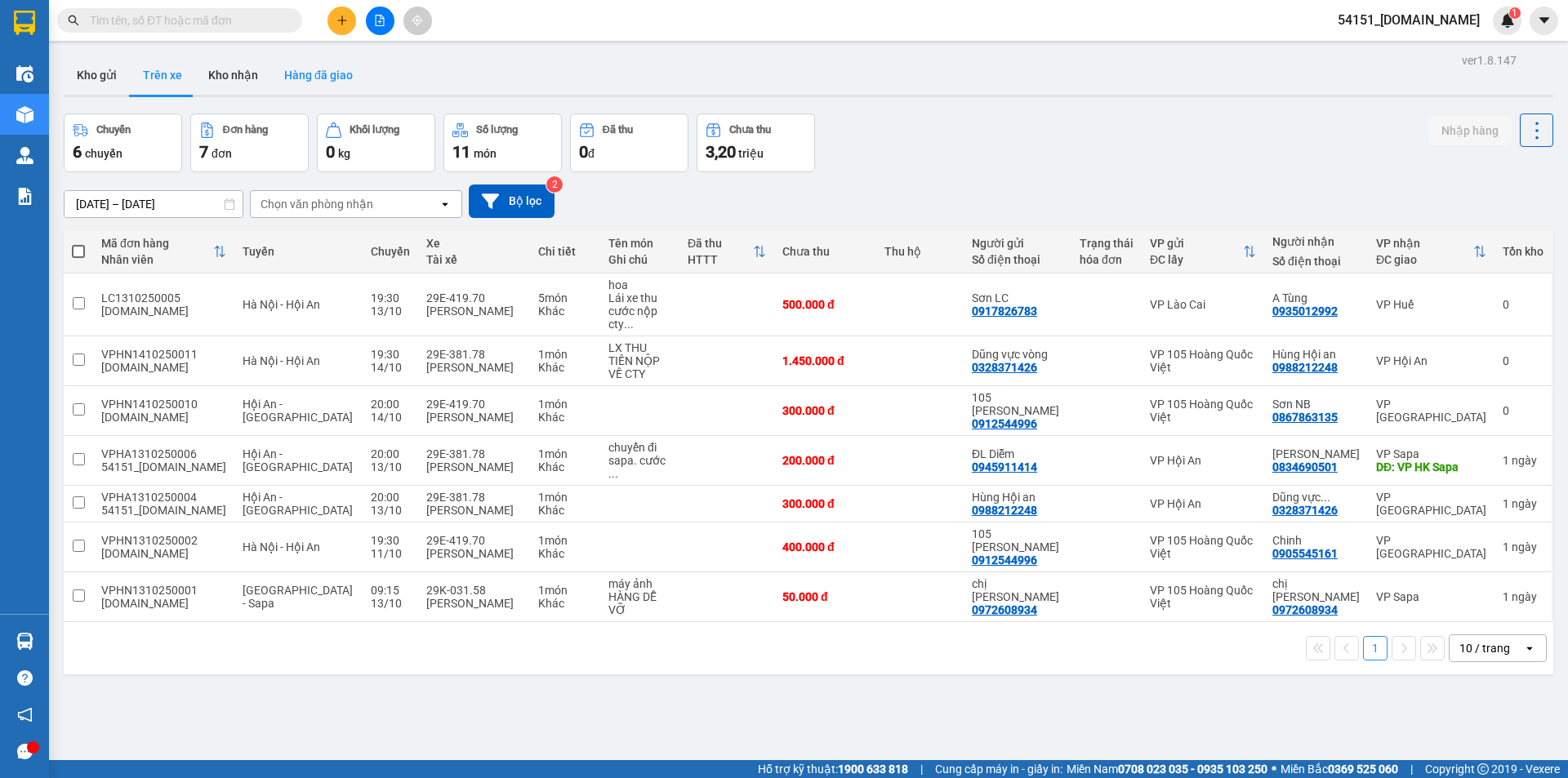
click at [313, 89] on button "Hàng đã giao" at bounding box center [318, 75] width 95 height 39
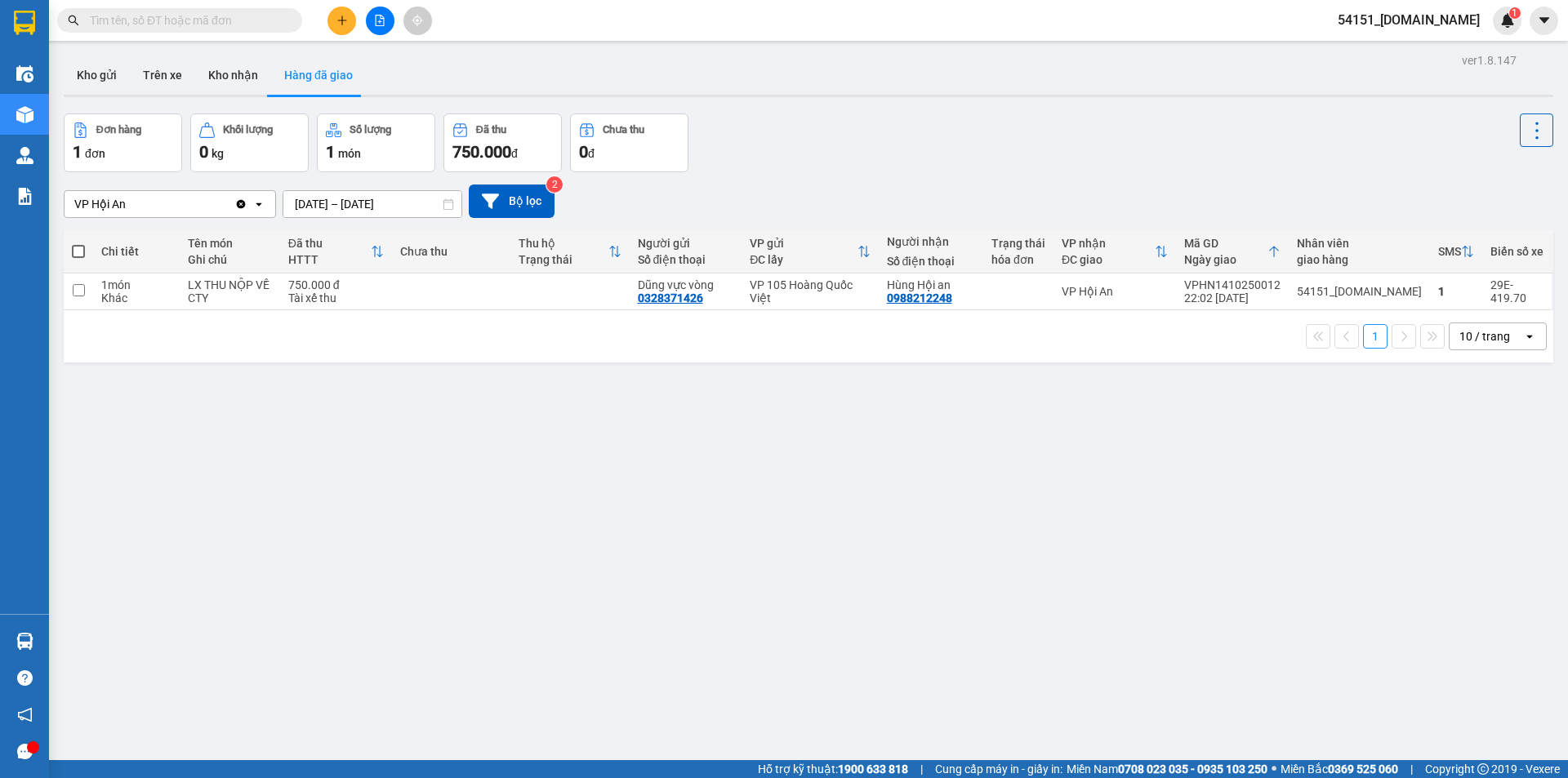
click at [359, 148] on span "món" at bounding box center [350, 153] width 23 height 13
click at [490, 143] on span "750.000" at bounding box center [482, 152] width 58 height 19
click at [145, 154] on div "1 đơn" at bounding box center [122, 152] width 100 height 23
click at [166, 73] on button "Trên xe" at bounding box center [163, 75] width 66 height 39
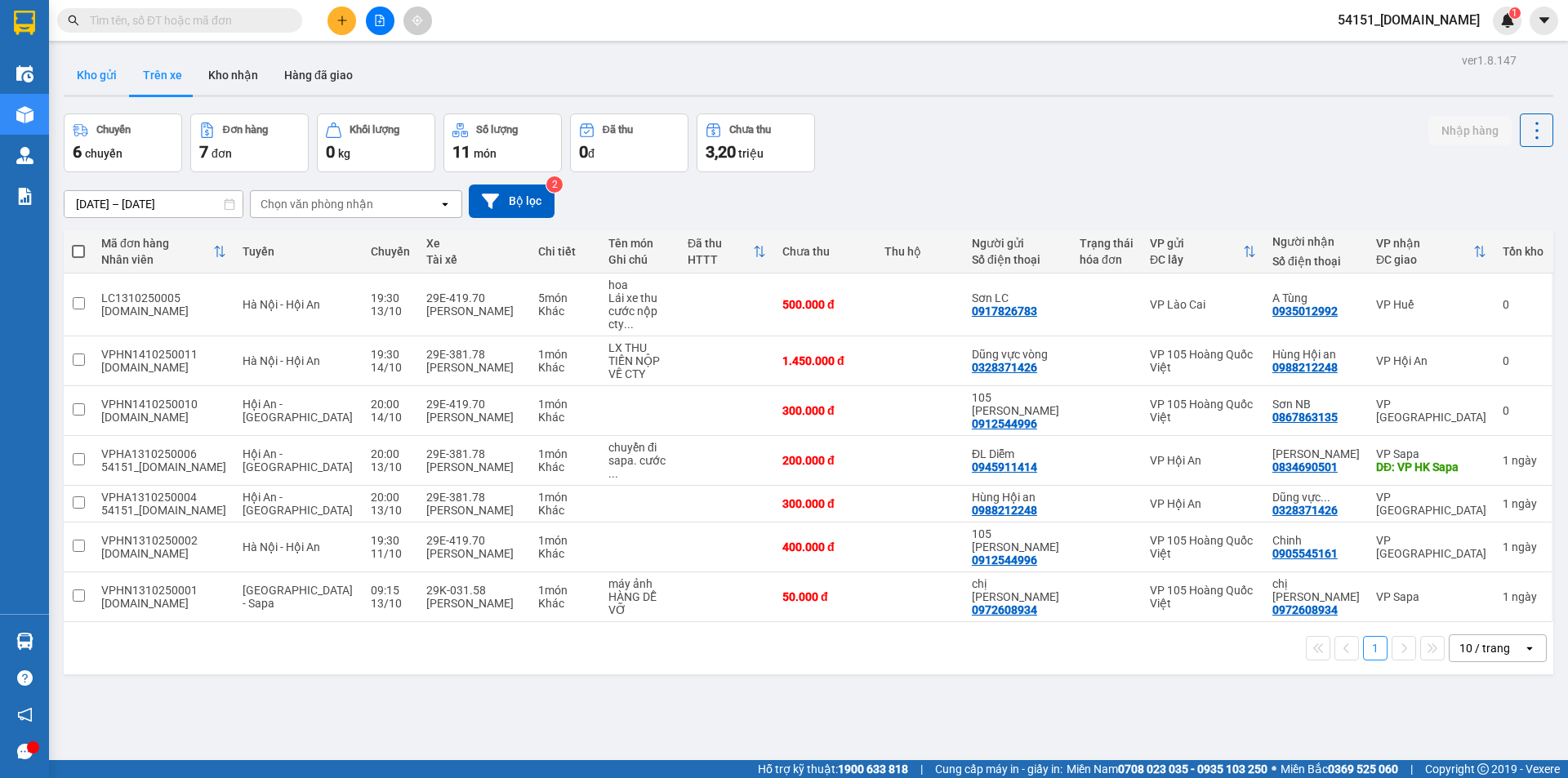
click at [92, 79] on button "Kho gửi" at bounding box center [97, 75] width 66 height 39
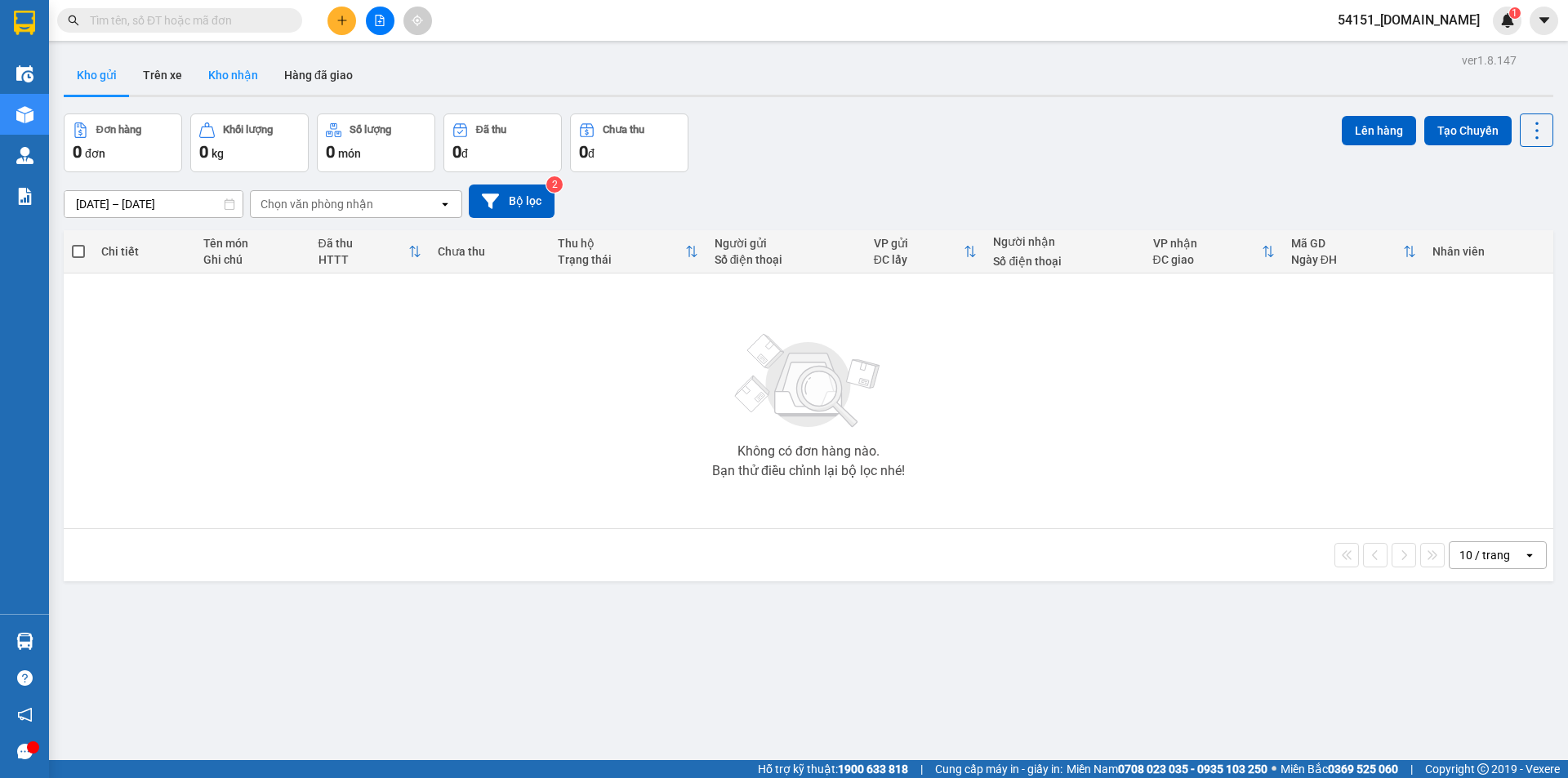
click at [220, 81] on button "Kho nhận" at bounding box center [233, 75] width 76 height 39
